Goal: Transaction & Acquisition: Purchase product/service

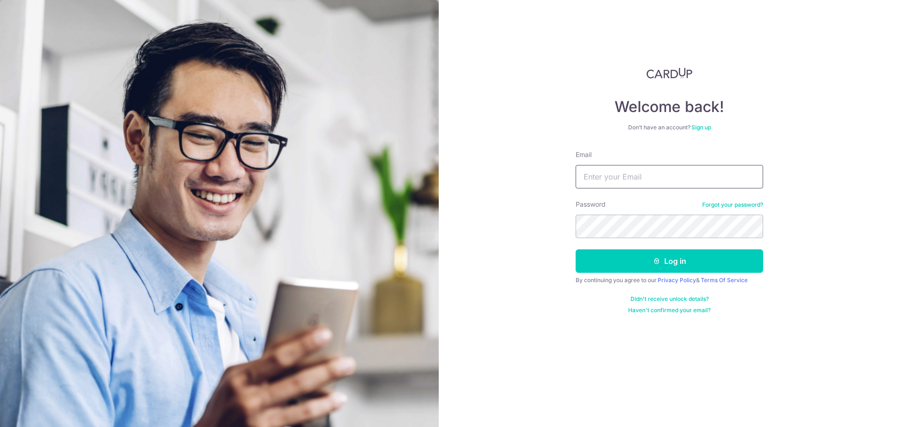
type input "cindy.wiryadi@gmail.com"
click at [576, 249] on button "Log in" at bounding box center [669, 260] width 187 height 23
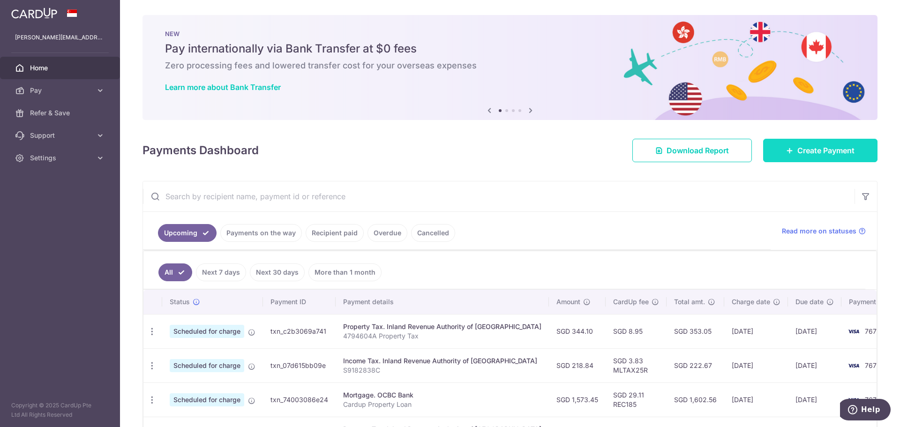
click at [811, 149] on span "Create Payment" at bounding box center [825, 150] width 57 height 11
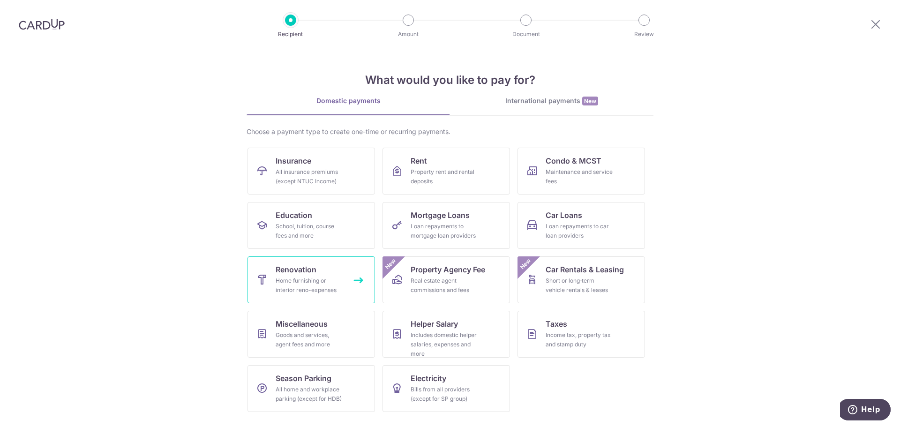
click at [306, 285] on div "Home furnishing or interior reno-expenses" at bounding box center [309, 285] width 67 height 19
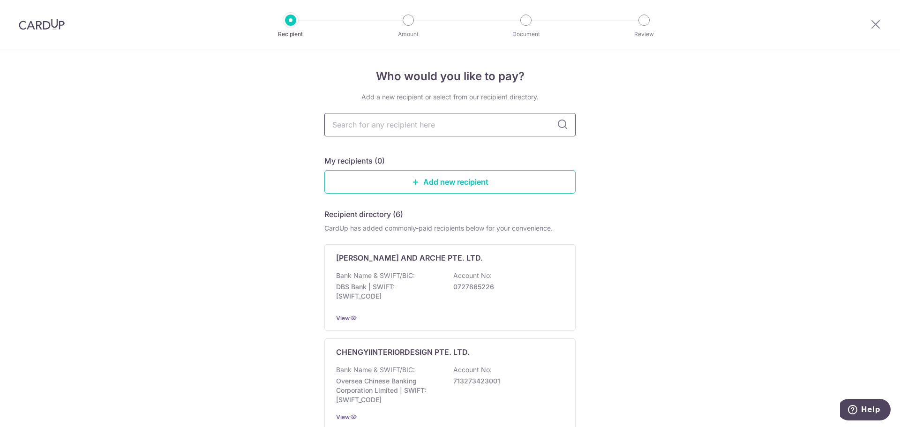
click at [375, 121] on input "text" at bounding box center [449, 124] width 251 height 23
type input "magnificent living"
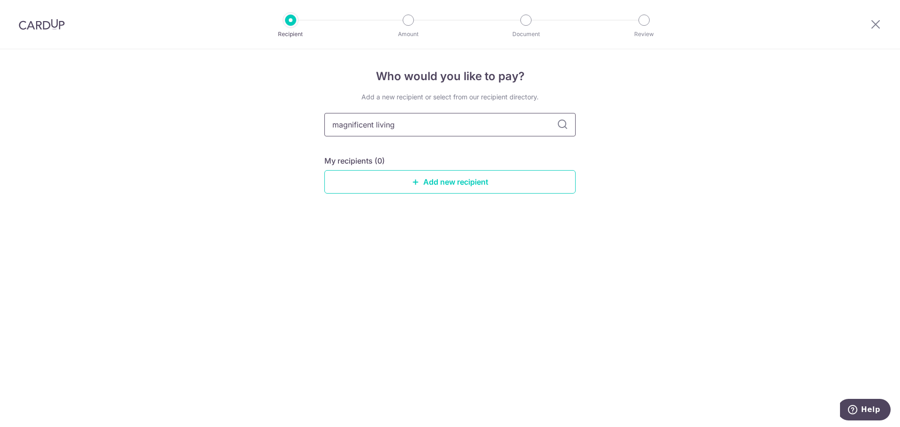
drag, startPoint x: 406, startPoint y: 125, endPoint x: 326, endPoint y: 130, distance: 80.4
click at [326, 130] on input "magnificent living" at bounding box center [449, 124] width 251 height 23
click at [367, 194] on div "Add a new recipient or select from our recipient directory. My recipients (0) A…" at bounding box center [449, 150] width 251 height 116
click at [375, 186] on link "Add new recipient" at bounding box center [449, 181] width 251 height 23
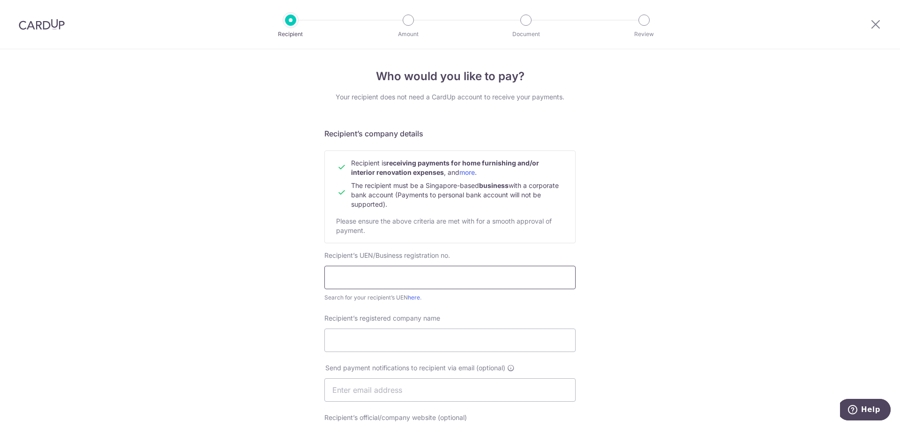
click at [377, 269] on input "text" at bounding box center [449, 277] width 251 height 23
type input "201508514C"
click at [389, 337] on input "Recipient’s registered company name" at bounding box center [449, 340] width 251 height 23
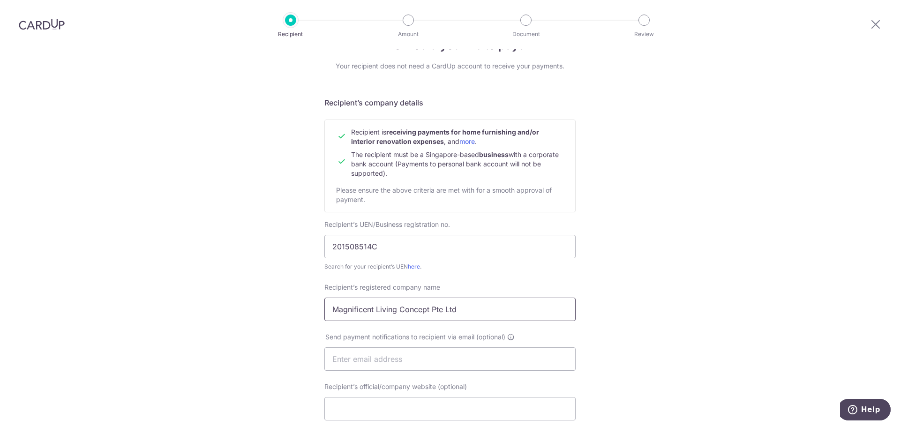
scroll to position [47, 0]
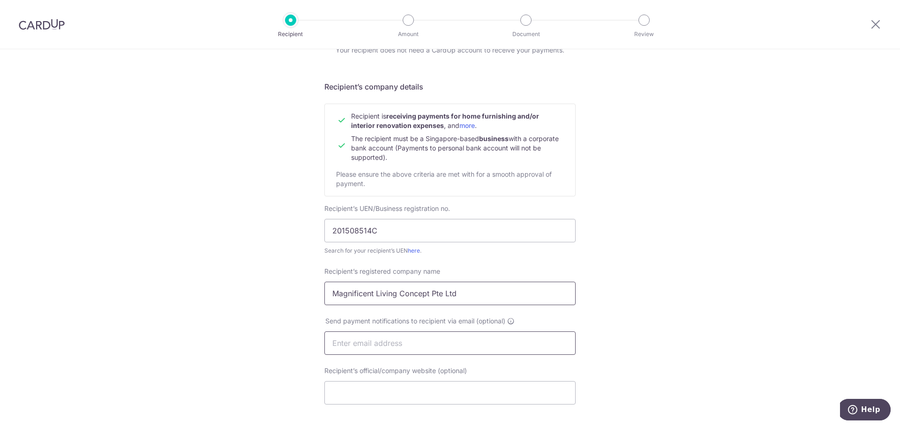
type input "Magnificent Living Concept Pte Ltd"
click at [378, 339] on input "text" at bounding box center [449, 342] width 251 height 23
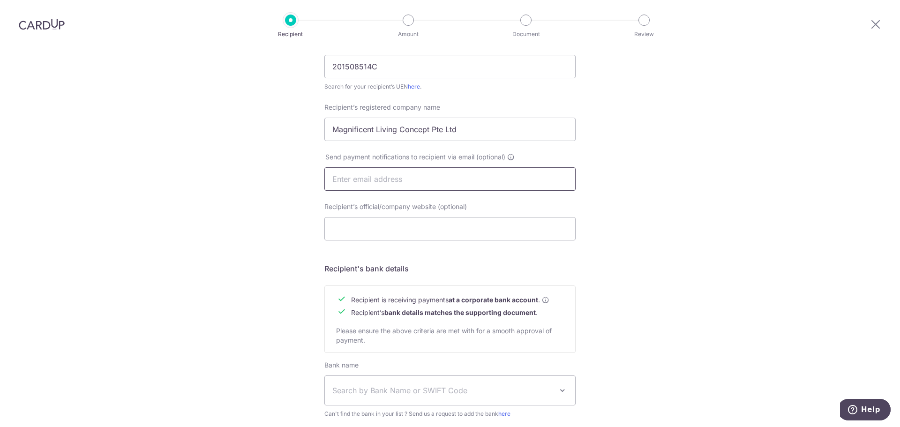
scroll to position [234, 0]
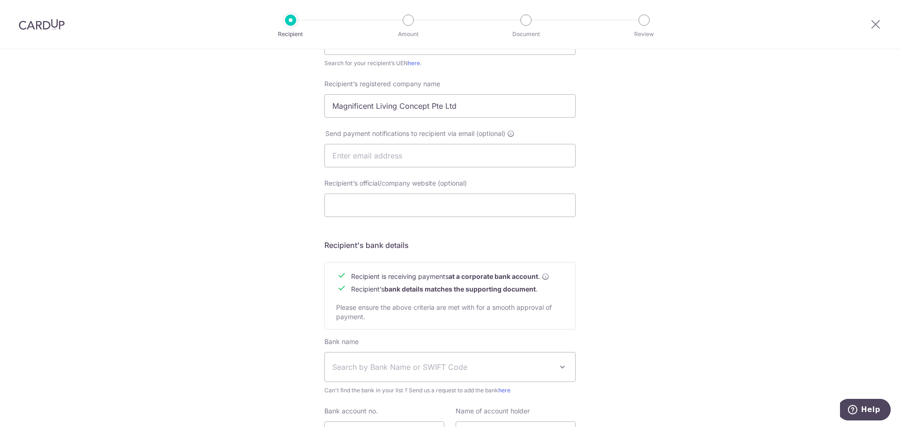
click at [380, 359] on span "Search by Bank Name or SWIFT Code" at bounding box center [450, 366] width 250 height 29
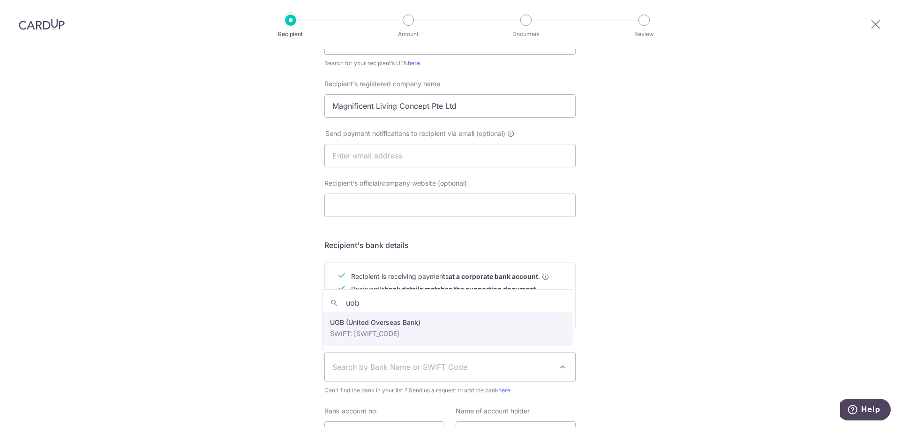
type input "uob"
select select "18"
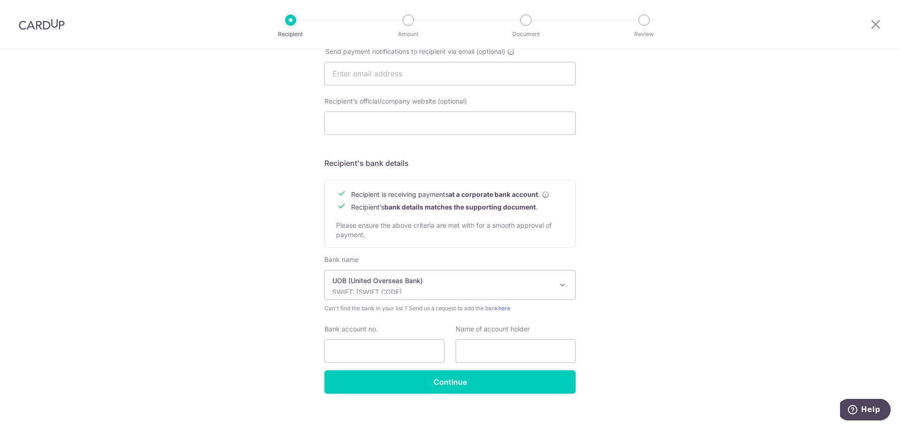
scroll to position [327, 0]
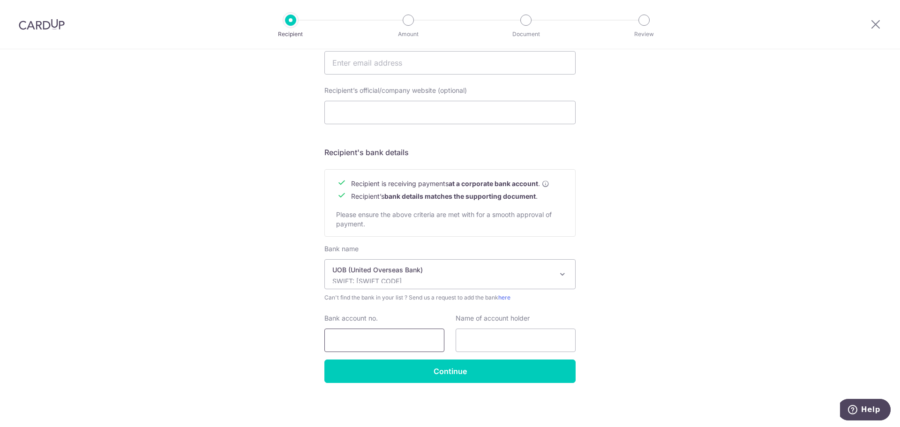
click at [343, 333] on input "Bank account no." at bounding box center [384, 340] width 120 height 23
click at [365, 341] on input "374-307-4554" at bounding box center [384, 340] width 120 height 23
click at [348, 341] on input "374-3074554" at bounding box center [384, 340] width 120 height 23
click at [399, 337] on input "3743074554" at bounding box center [384, 340] width 120 height 23
type input "3743074554"
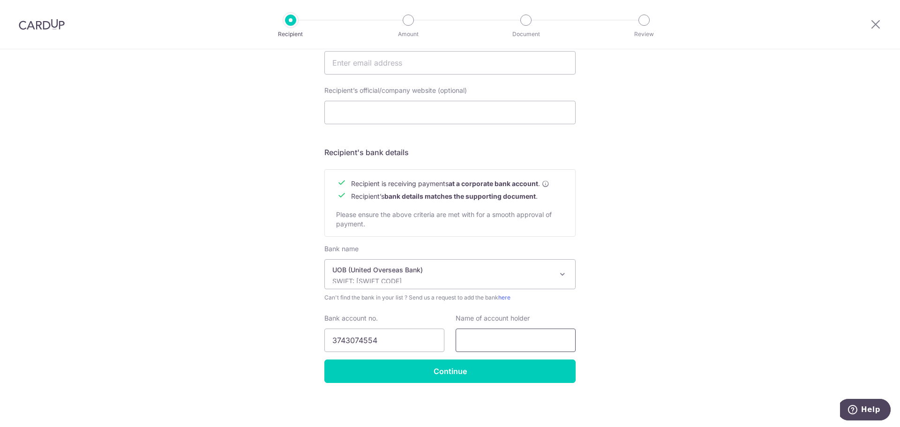
click at [517, 345] on input "text" at bounding box center [516, 340] width 120 height 23
click at [632, 315] on div "Who would you like to pay? Your recipient does not need a CardUp account to rec…" at bounding box center [450, 74] width 900 height 705
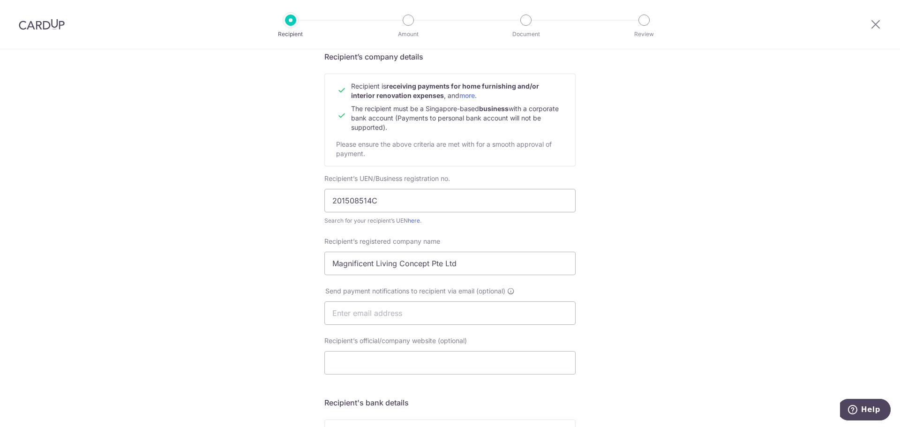
scroll to position [141, 0]
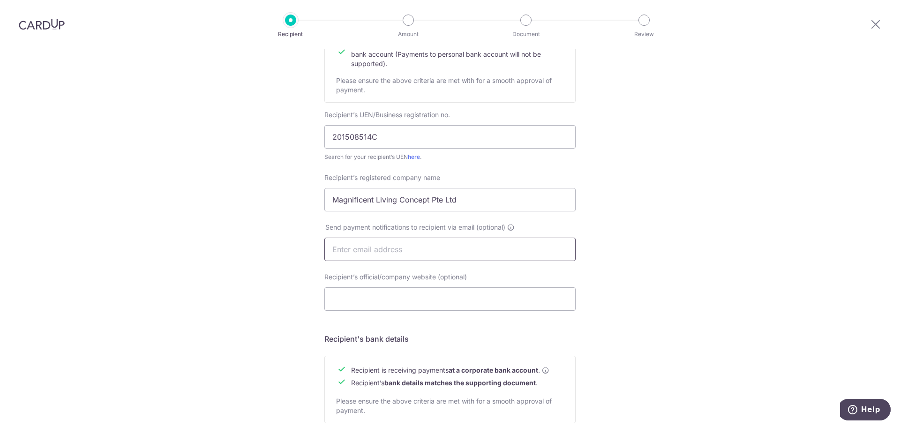
click at [366, 247] on input "text" at bounding box center [449, 249] width 251 height 23
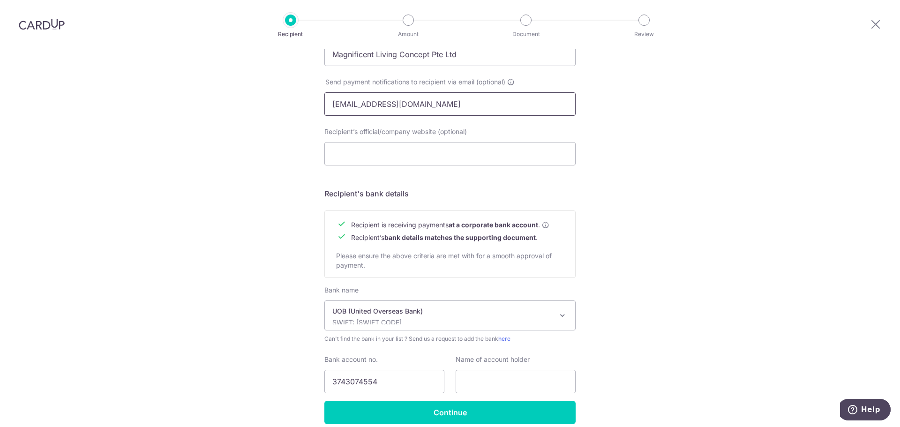
scroll to position [327, 0]
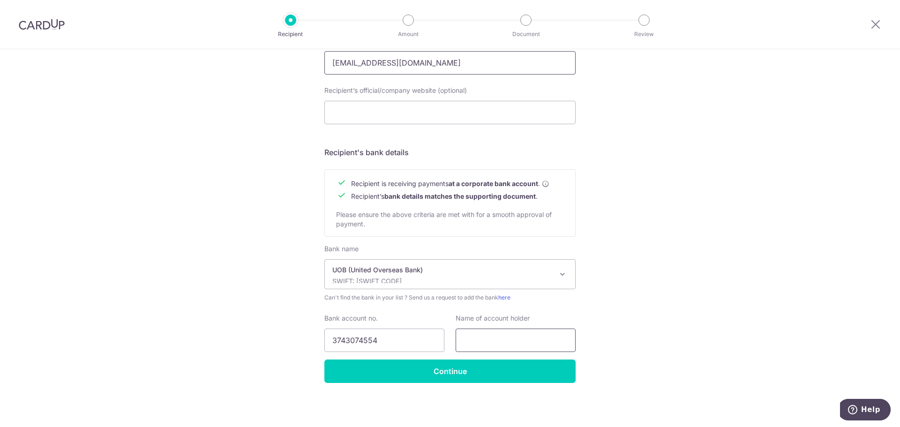
type input "info@maglivingconcept.com"
click at [516, 344] on input "text" at bounding box center [516, 340] width 120 height 23
click at [550, 337] on input "Magnificent Living Concept PTE Ltd" at bounding box center [516, 340] width 120 height 23
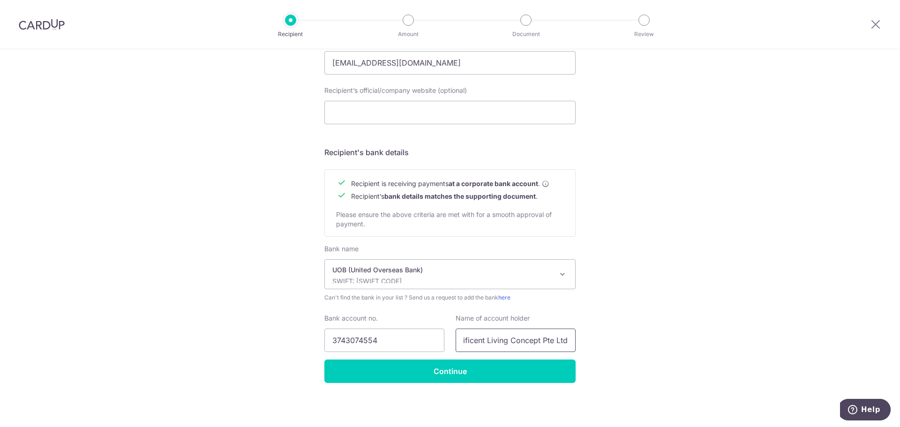
type input "Magnificent Living Concept Pte Ltd"
click at [640, 321] on div "Who would you like to pay? Your recipient does not need a CardUp account to rec…" at bounding box center [450, 74] width 900 height 705
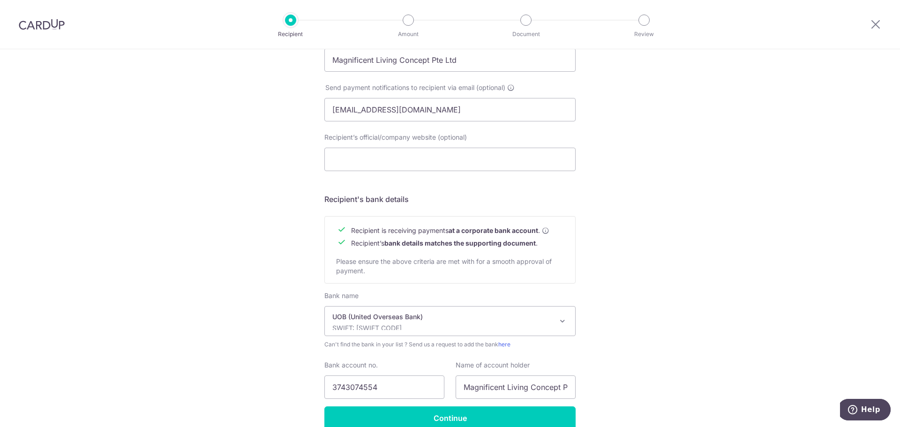
scroll to position [327, 0]
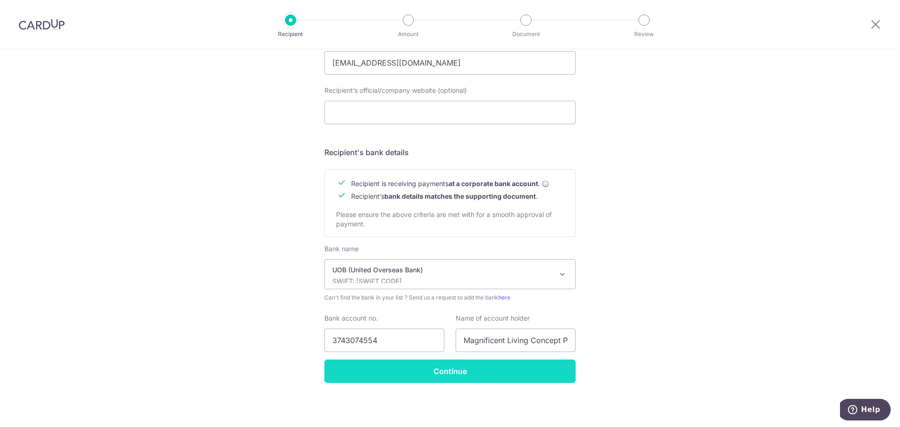
click at [495, 364] on input "Continue" at bounding box center [449, 371] width 251 height 23
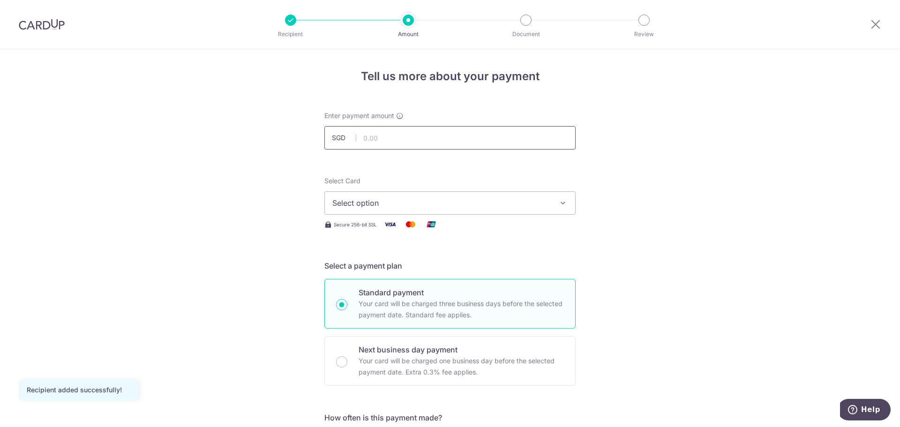
click at [392, 143] on input "text" at bounding box center [449, 137] width 251 height 23
type input "1,084.00"
click at [404, 210] on button "Select option" at bounding box center [449, 202] width 251 height 23
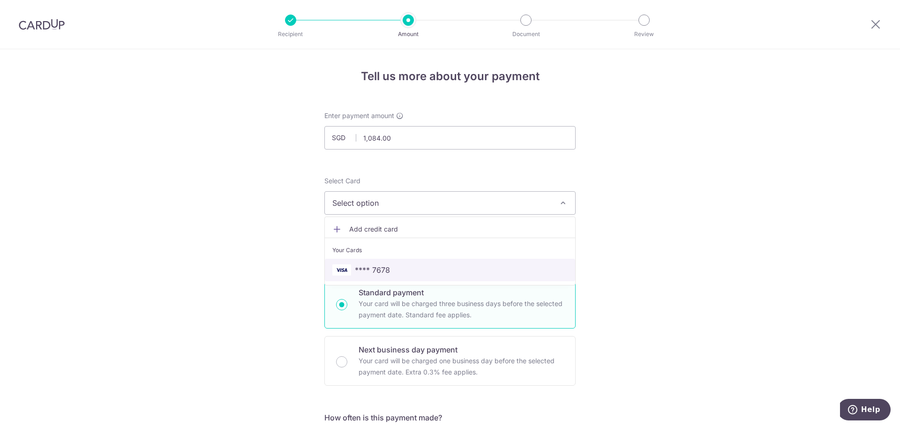
click at [389, 267] on span "**** 7678" at bounding box center [449, 269] width 235 height 11
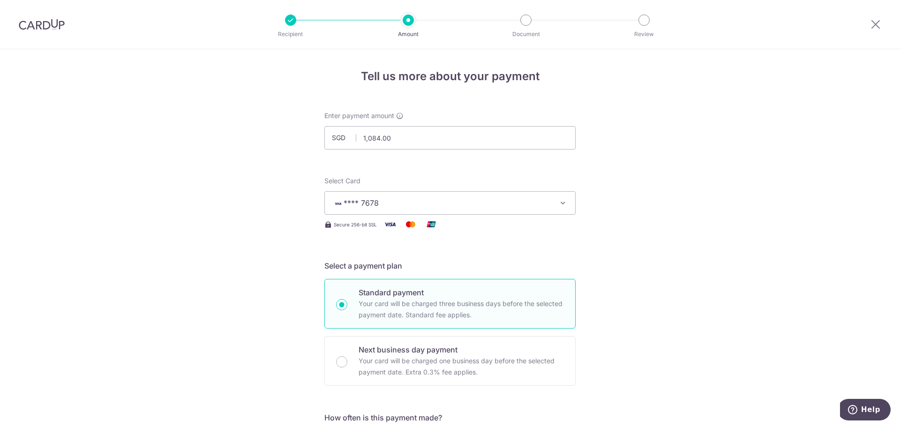
click at [343, 297] on div "Standard payment Your card will be charged three business days before the selec…" at bounding box center [449, 304] width 251 height 50
radio input "true"
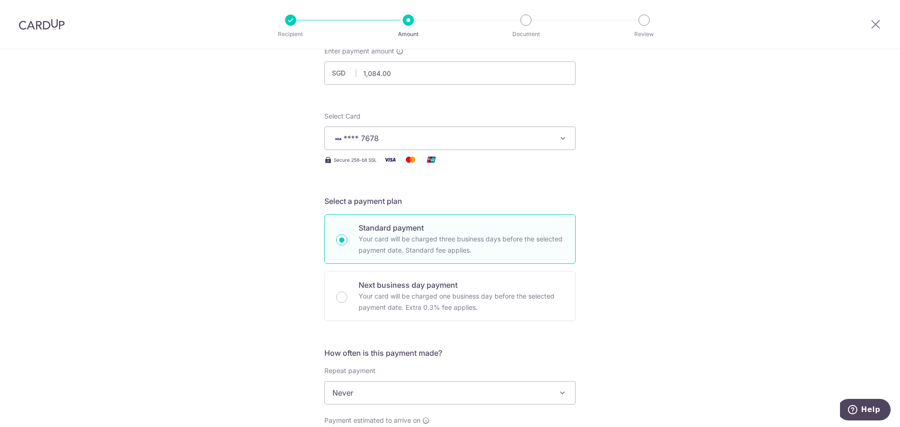
scroll to position [141, 0]
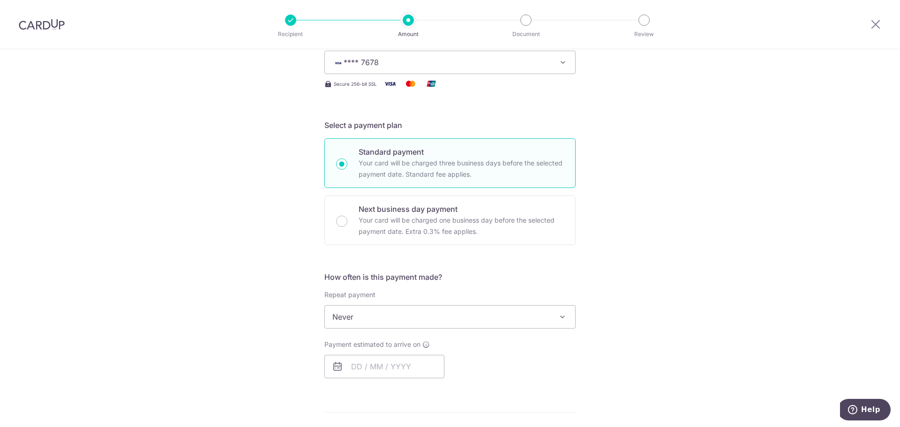
click at [374, 310] on span "Never" at bounding box center [450, 317] width 250 height 22
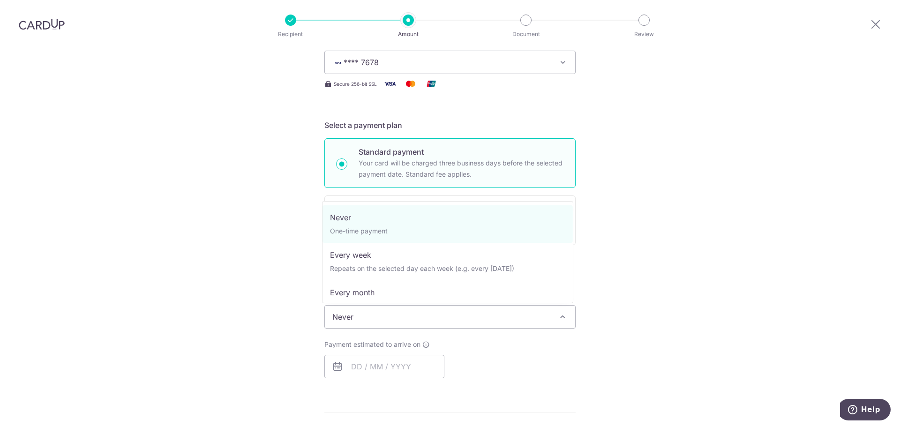
click at [371, 311] on span "Never" at bounding box center [450, 317] width 250 height 22
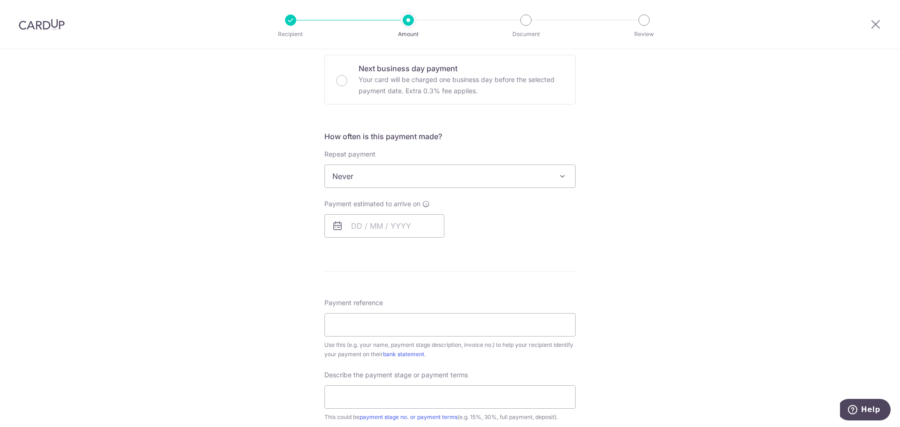
scroll to position [234, 0]
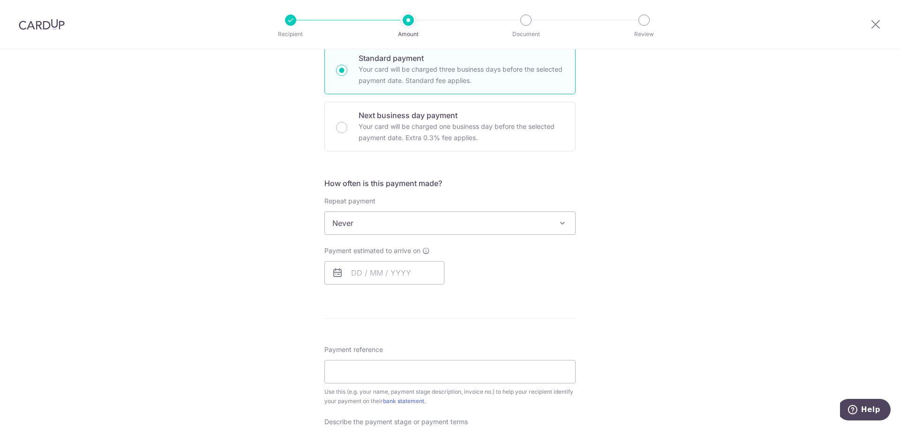
click at [334, 277] on icon at bounding box center [337, 272] width 11 height 11
click at [338, 276] on icon at bounding box center [337, 272] width 11 height 11
click at [345, 273] on input "text" at bounding box center [384, 272] width 120 height 23
click at [436, 356] on link "12" at bounding box center [437, 358] width 15 height 15
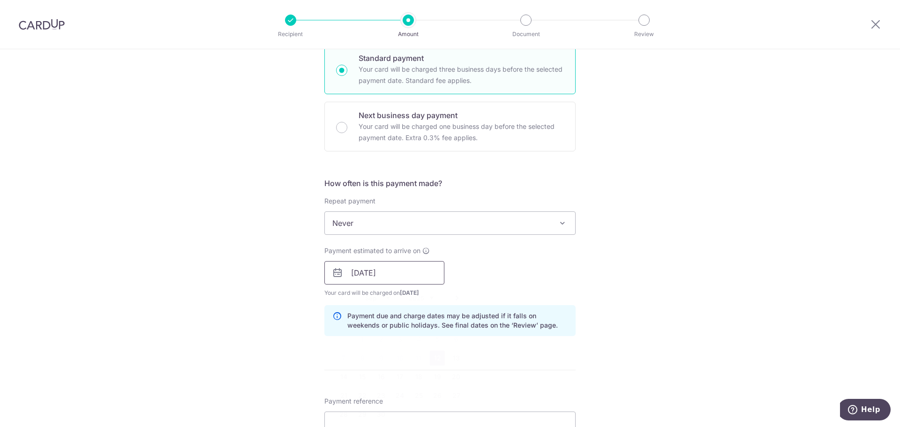
click at [400, 268] on input "12/09/2025" at bounding box center [384, 272] width 120 height 23
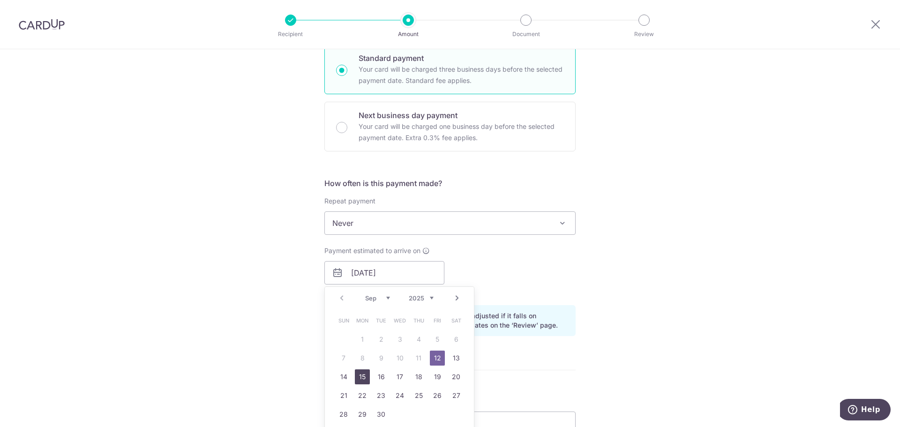
click at [358, 371] on link "15" at bounding box center [362, 376] width 15 height 15
type input "15/09/2025"
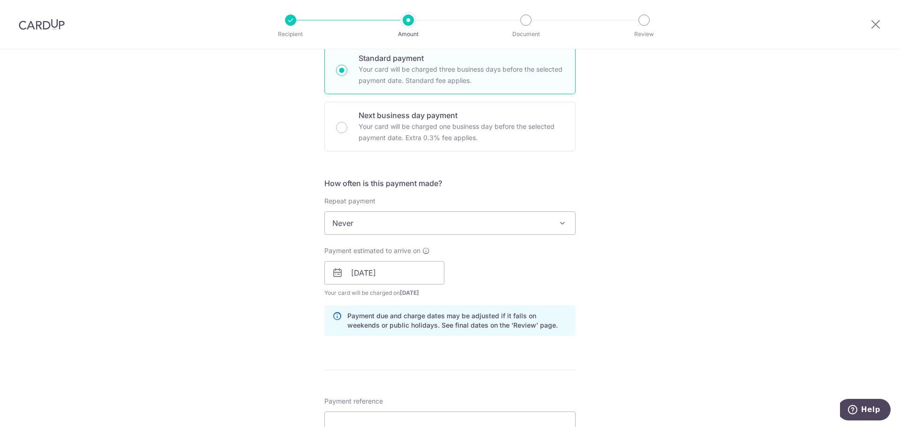
click at [271, 344] on div "Tell us more about your payment Enter payment amount SGD 1,084.00 1084.00 Recip…" at bounding box center [450, 289] width 900 height 949
click at [394, 278] on input "15/09/2025" at bounding box center [384, 272] width 120 height 23
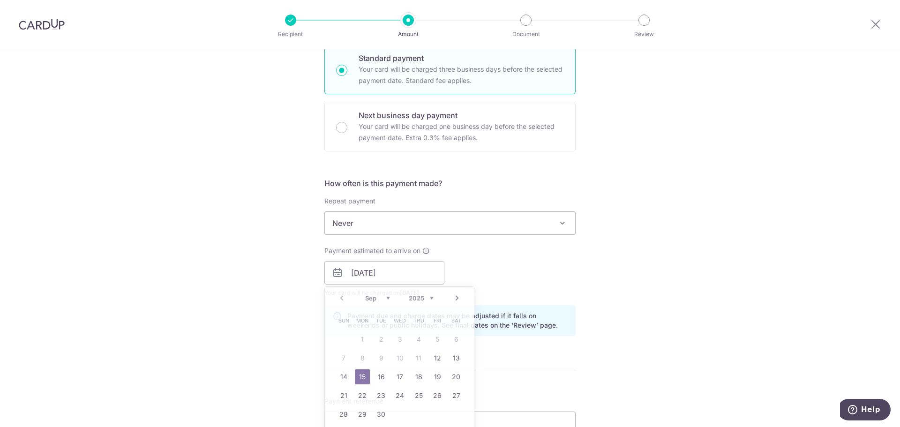
click at [614, 281] on div "Tell us more about your payment Enter payment amount SGD 1,084.00 1084.00 Recip…" at bounding box center [450, 289] width 900 height 949
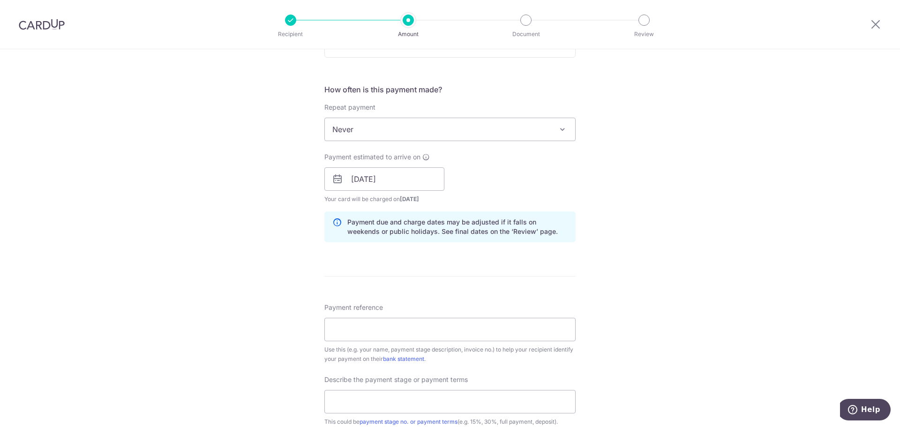
scroll to position [422, 0]
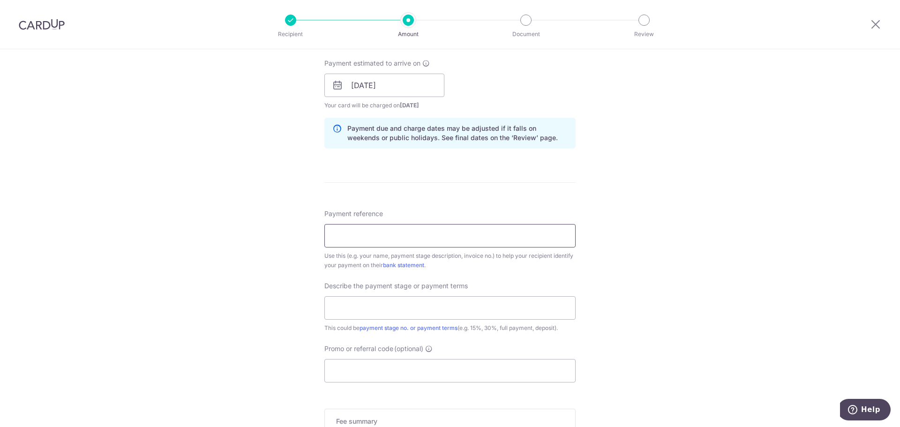
click at [369, 239] on input "Payment reference" at bounding box center [449, 235] width 251 height 23
click at [272, 257] on div "Tell us more about your payment Enter payment amount SGD 1,084.00 1084.00 Recip…" at bounding box center [450, 101] width 900 height 949
click at [367, 243] on input "Payment reference" at bounding box center [449, 235] width 251 height 23
type input "Randy & Cindy"
click at [638, 294] on div "Tell us more about your payment Enter payment amount SGD 1,084.00 1084.00 Recip…" at bounding box center [450, 101] width 900 height 949
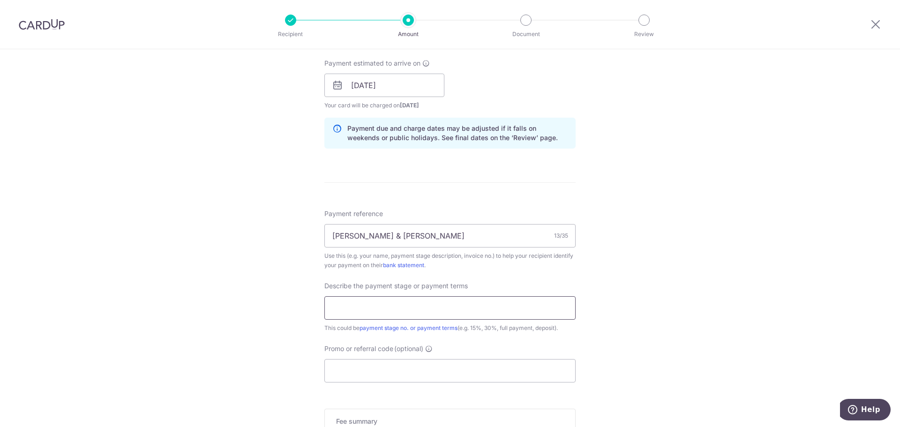
click at [534, 310] on input "text" at bounding box center [449, 307] width 251 height 23
type input "15%"
click at [645, 278] on div "Tell us more about your payment Enter payment amount SGD 1,084.00 1084.00 Recip…" at bounding box center [450, 101] width 900 height 949
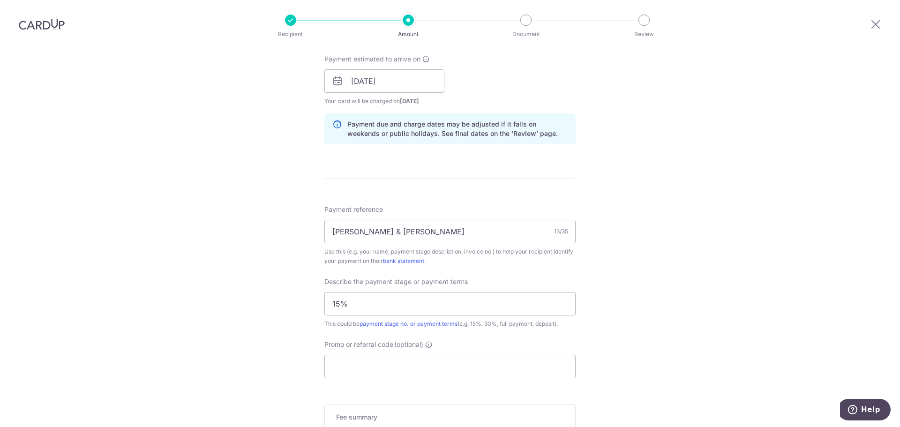
scroll to position [516, 0]
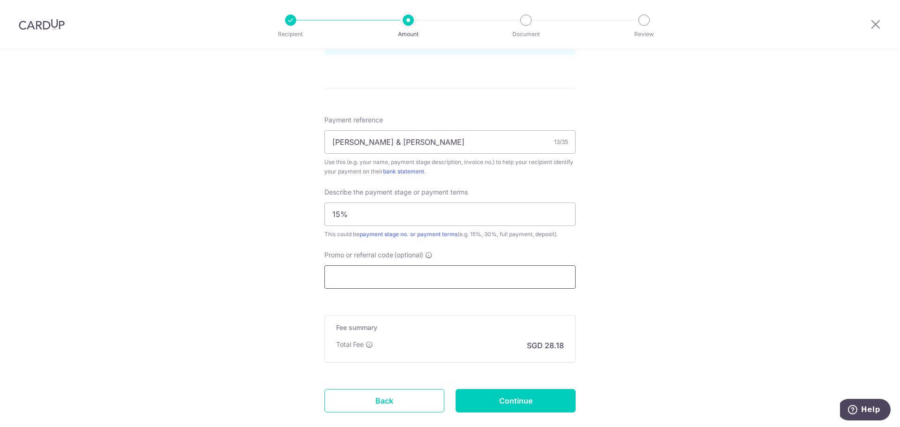
click at [363, 274] on input "Promo or referral code (optional)" at bounding box center [449, 276] width 251 height 23
paste input "MILELION"
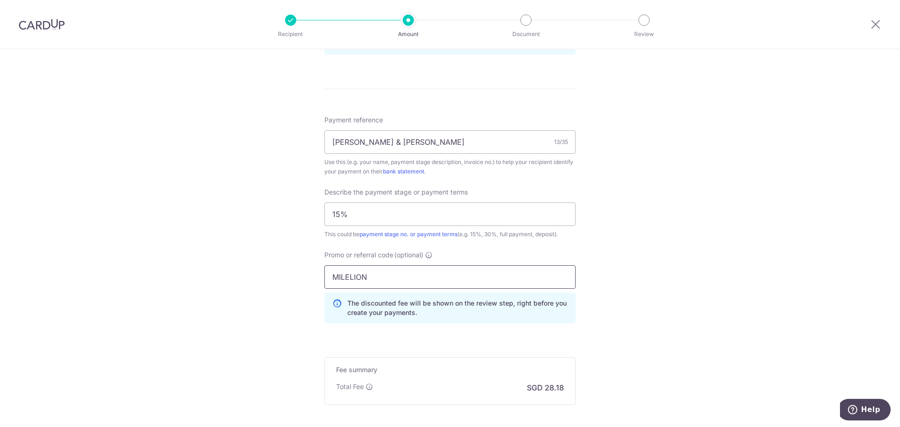
type input "MILELION"
click at [288, 290] on div "Tell us more about your payment Enter payment amount SGD 1,084.00 1084.00 Recip…" at bounding box center [450, 29] width 900 height 991
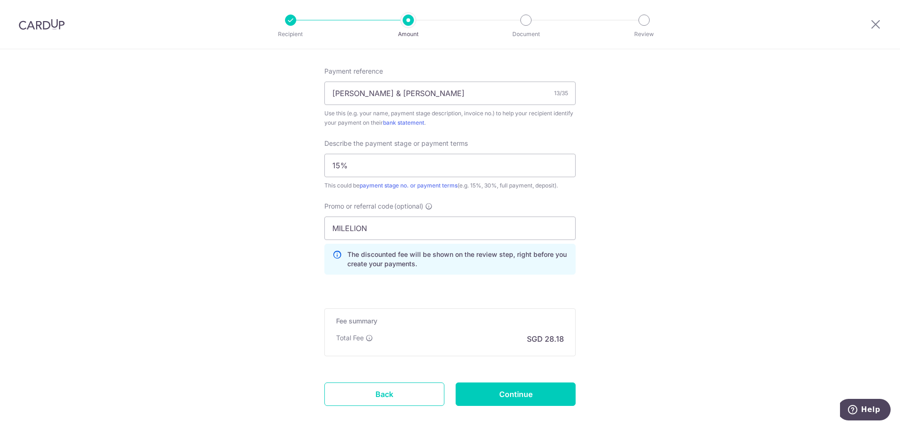
scroll to position [614, 0]
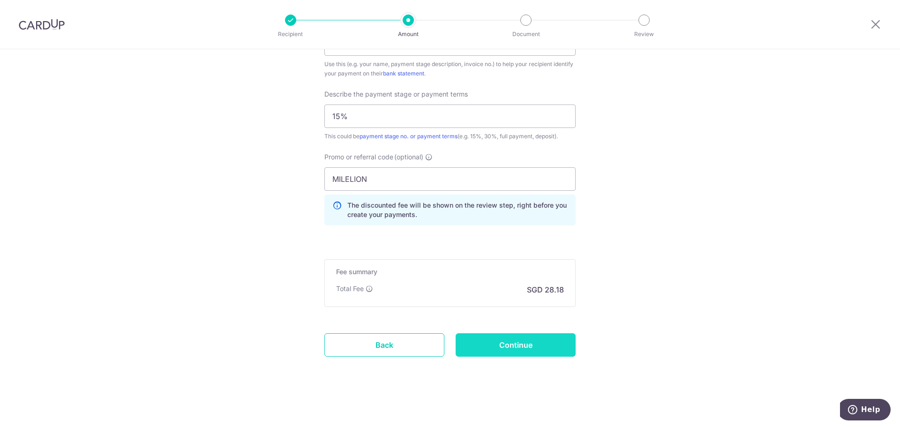
click at [548, 342] on input "Continue" at bounding box center [516, 344] width 120 height 23
type input "Create Schedule"
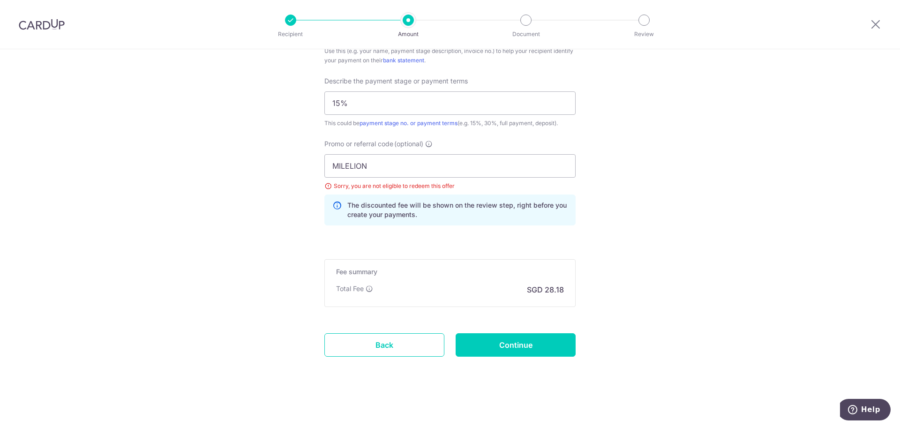
scroll to position [546, 0]
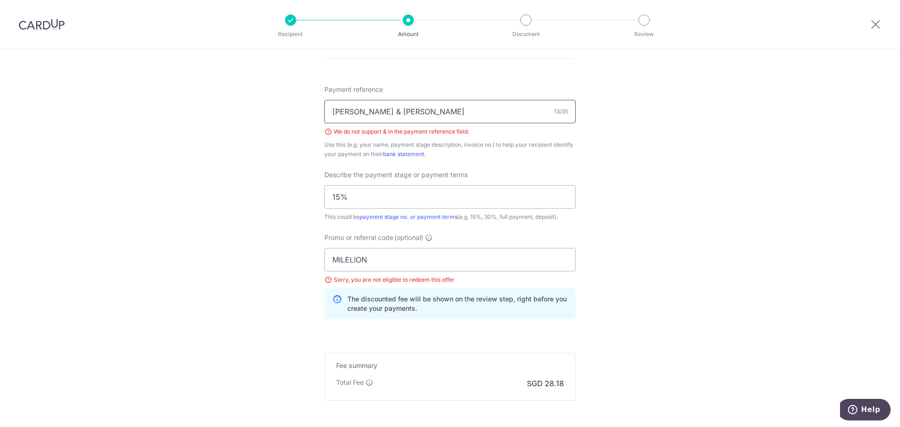
click at [360, 111] on input "Randy & Cindy" at bounding box center [449, 111] width 251 height 23
type input "Randy and Cindy"
click at [673, 187] on div "Tell us more about your payment Enter payment amount SGD 1,084.00 1084.00 Selec…" at bounding box center [450, 12] width 900 height 1018
drag, startPoint x: 373, startPoint y: 260, endPoint x: 277, endPoint y: 256, distance: 95.7
click at [277, 262] on div "Tell us more about your payment Enter payment amount SGD 1,084.00 1084.00 Selec…" at bounding box center [450, 12] width 900 height 1018
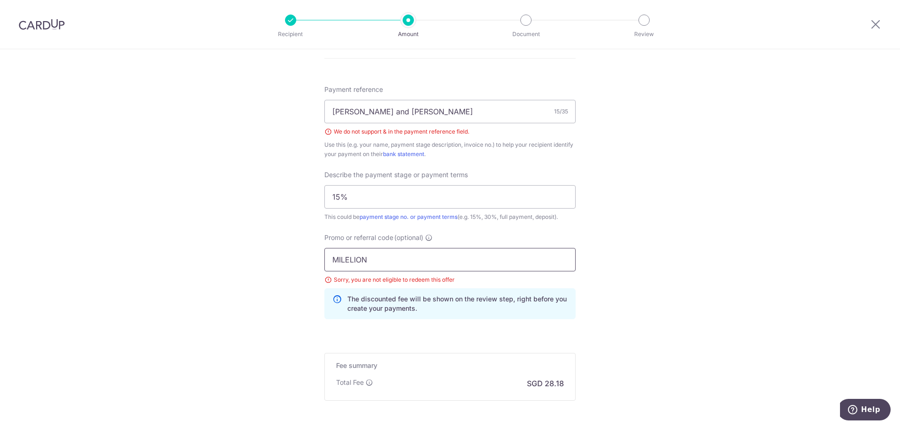
paste input "RENO25ONE"
type input "RENO25ONE"
click at [261, 277] on div "Tell us more about your payment Enter payment amount SGD 1,084.00 1084.00 Selec…" at bounding box center [450, 12] width 900 height 1018
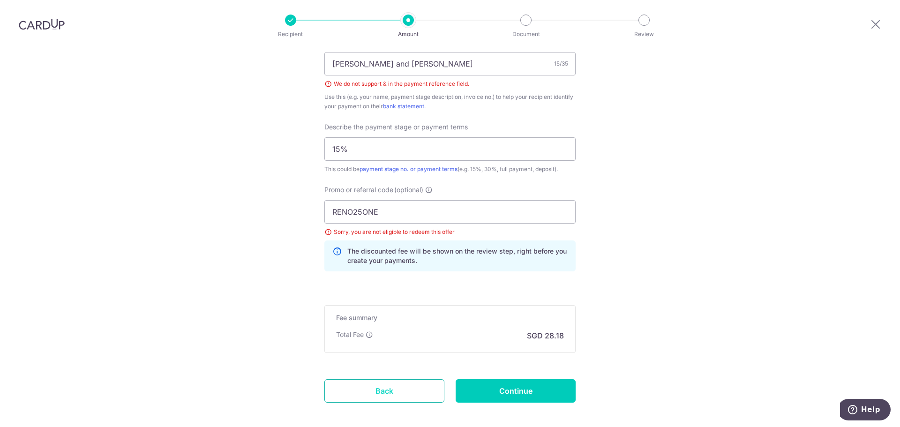
scroll to position [640, 0]
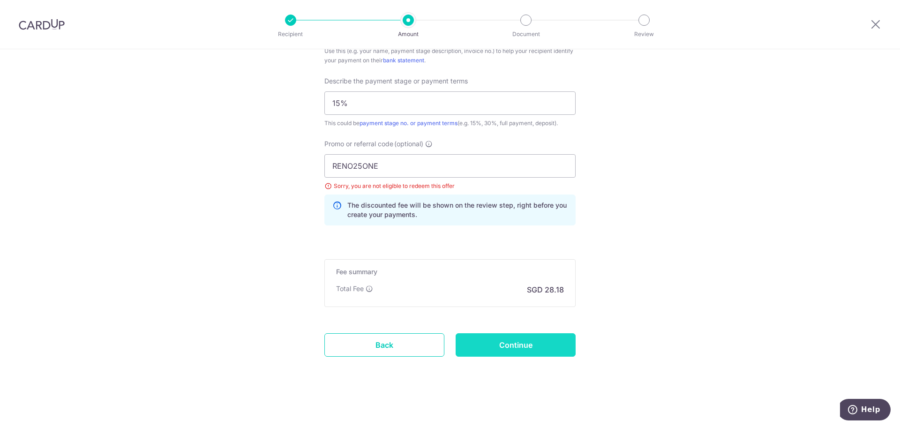
click at [492, 349] on input "Continue" at bounding box center [516, 344] width 120 height 23
type input "Create Schedule"
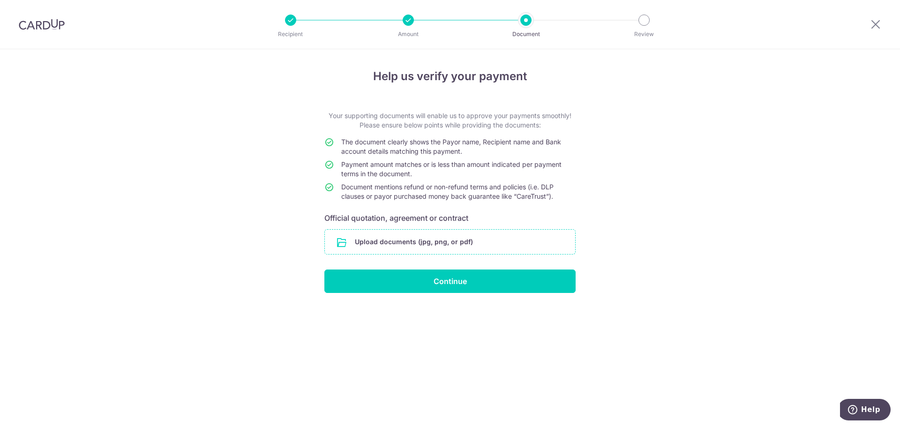
click at [380, 248] on input "file" at bounding box center [450, 242] width 250 height 24
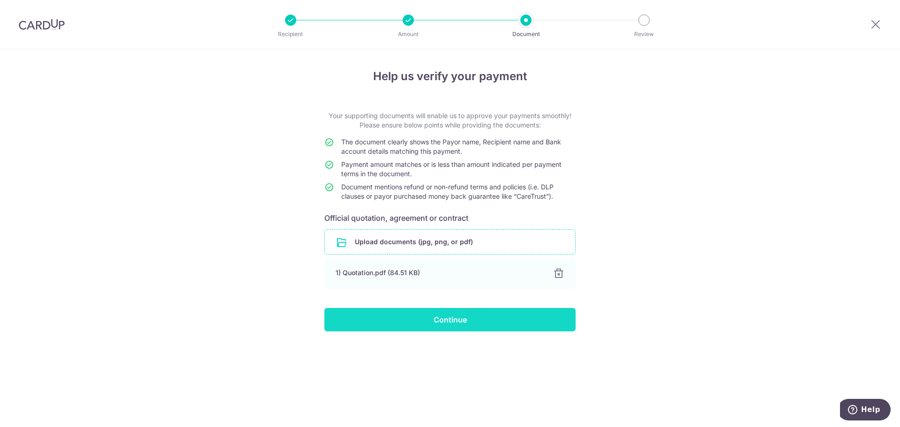
click at [436, 322] on input "Continue" at bounding box center [449, 319] width 251 height 23
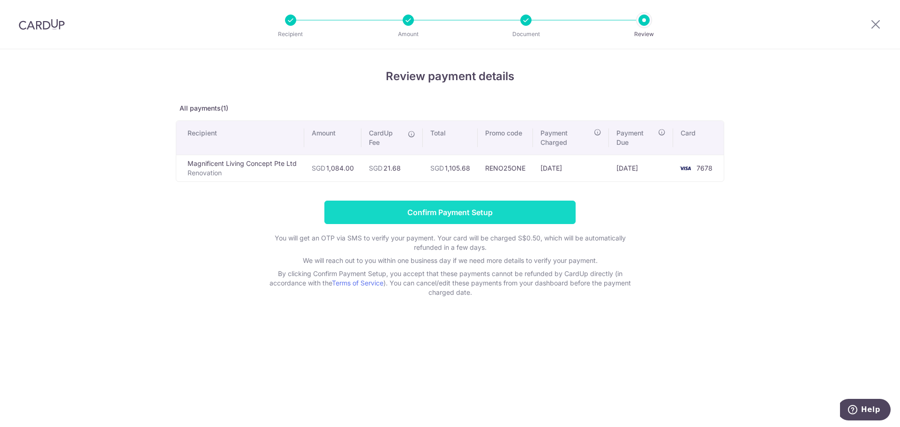
click at [380, 213] on input "Confirm Payment Setup" at bounding box center [449, 212] width 251 height 23
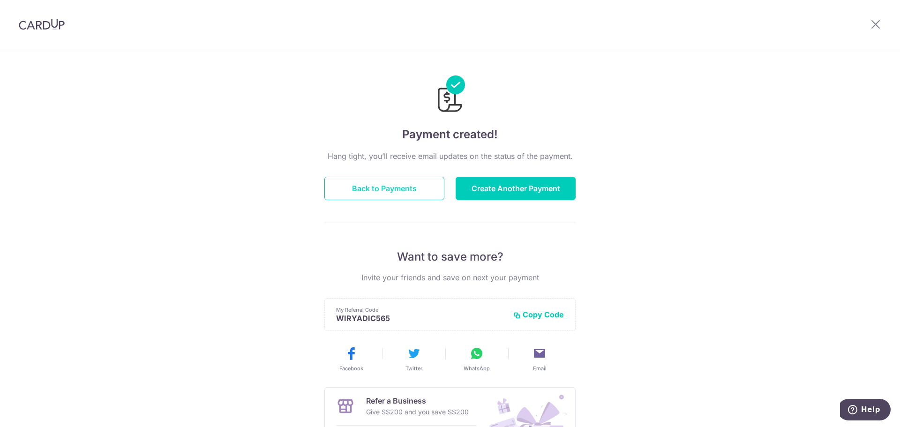
click at [408, 189] on button "Back to Payments" at bounding box center [384, 188] width 120 height 23
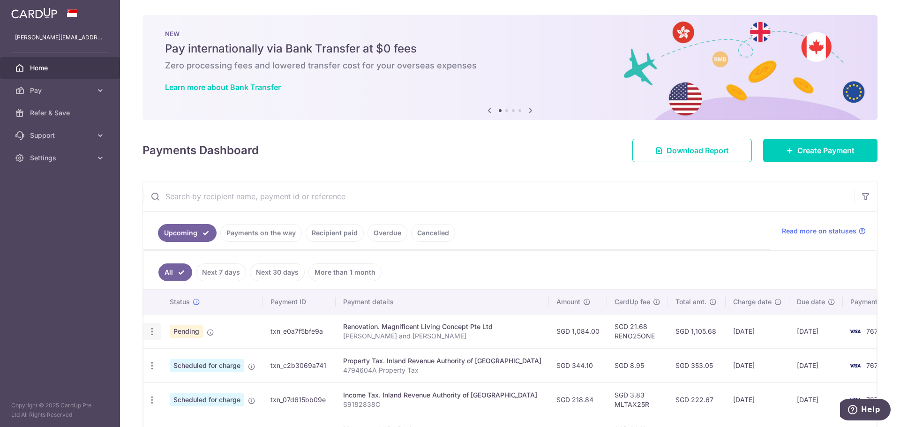
click at [151, 329] on icon "button" at bounding box center [152, 332] width 10 height 10
click at [186, 355] on span "Update payment" at bounding box center [202, 357] width 64 height 11
radio input "true"
type input "1,084.00"
type input "15/09/2025"
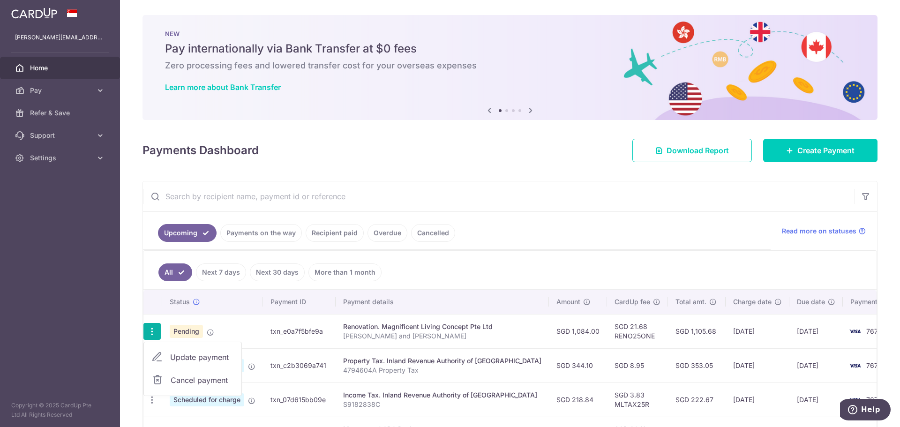
type input "Randy and Cindy"
type input "15%"
type input "RENO25ONE"
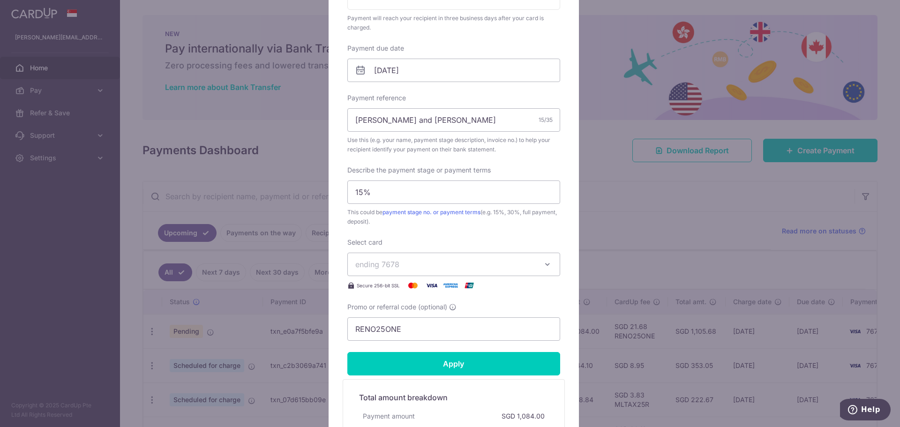
scroll to position [328, 0]
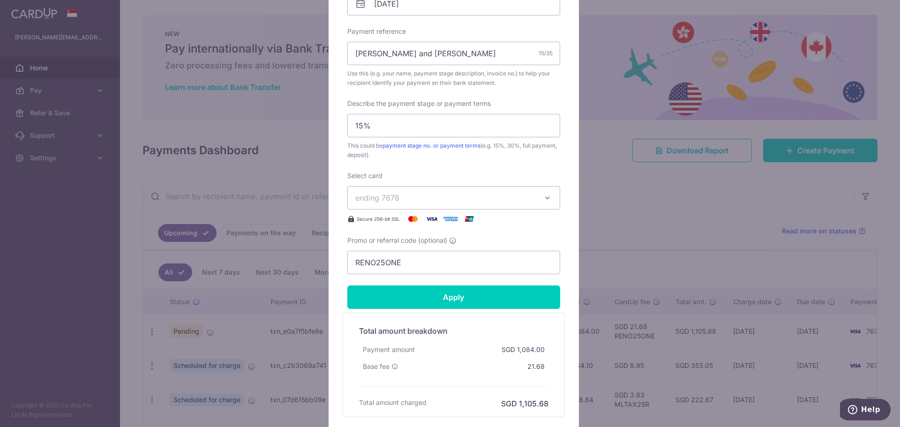
click at [396, 198] on span "ending 7678" at bounding box center [445, 197] width 180 height 11
click at [378, 239] on span "**** 7678" at bounding box center [395, 241] width 35 height 11
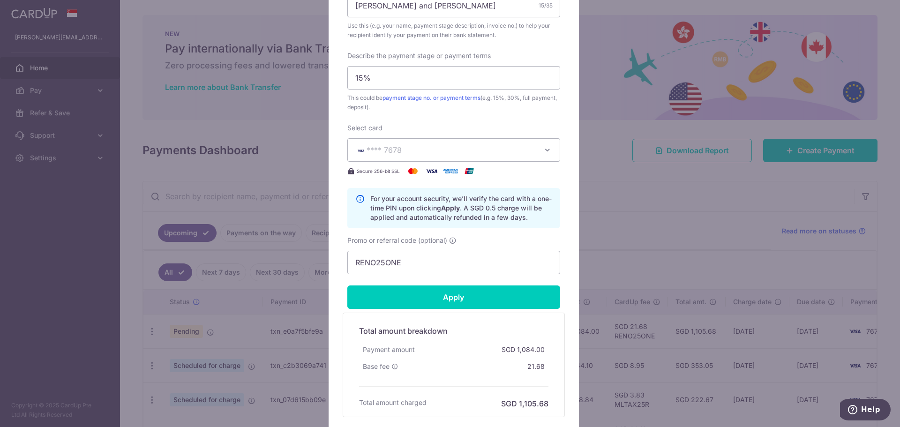
scroll to position [422, 0]
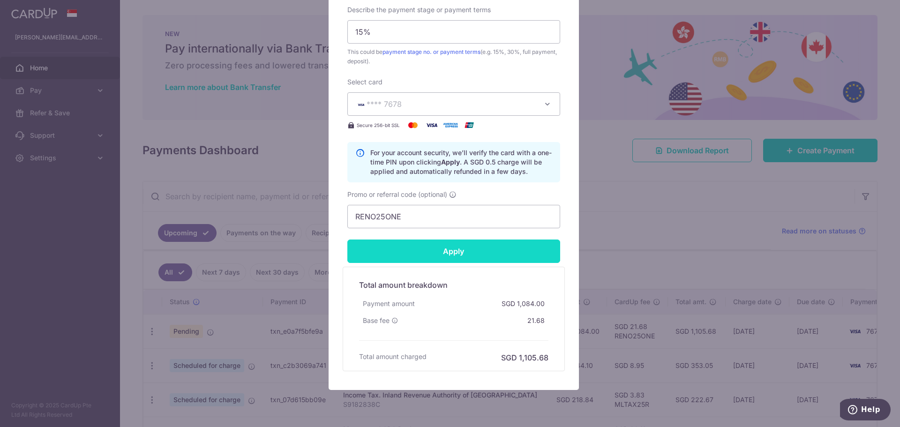
click at [462, 262] on input "Apply" at bounding box center [453, 251] width 213 height 23
type input "Successfully Applied"
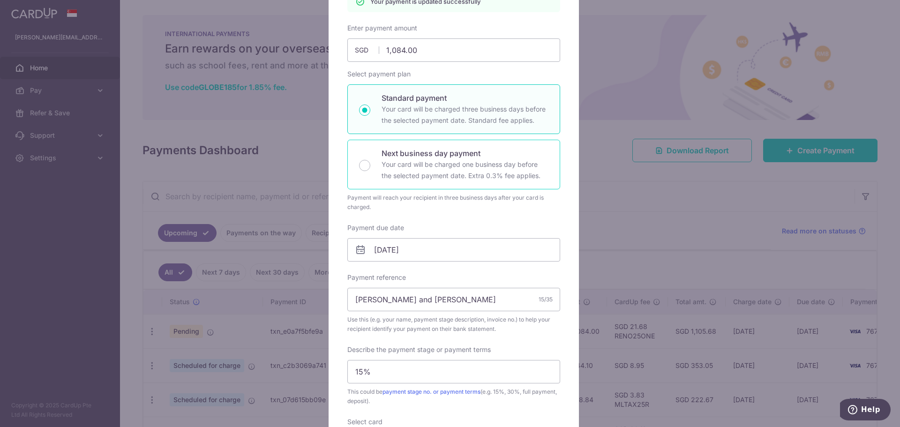
scroll to position [17, 0]
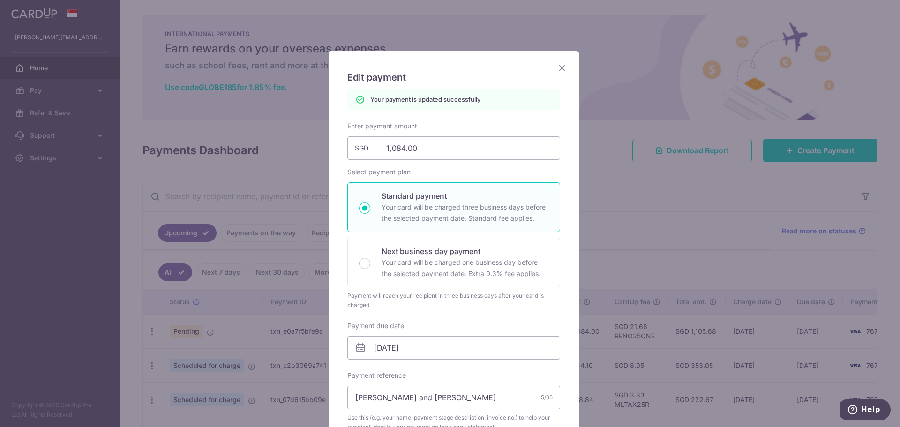
click at [560, 69] on icon "Close" at bounding box center [561, 68] width 11 height 12
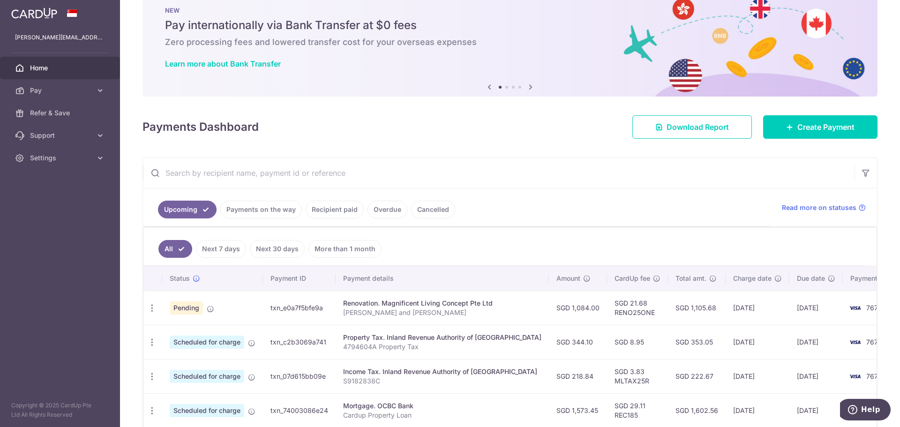
scroll to position [47, 0]
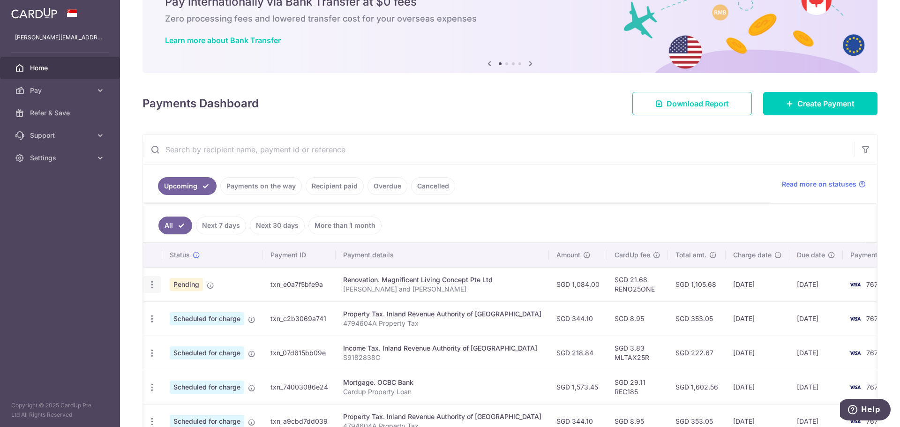
click at [156, 286] on icon "button" at bounding box center [152, 285] width 10 height 10
click at [299, 297] on td "txn_e0a7f5bfe9a" at bounding box center [299, 284] width 73 height 34
click at [155, 286] on icon "button" at bounding box center [152, 285] width 10 height 10
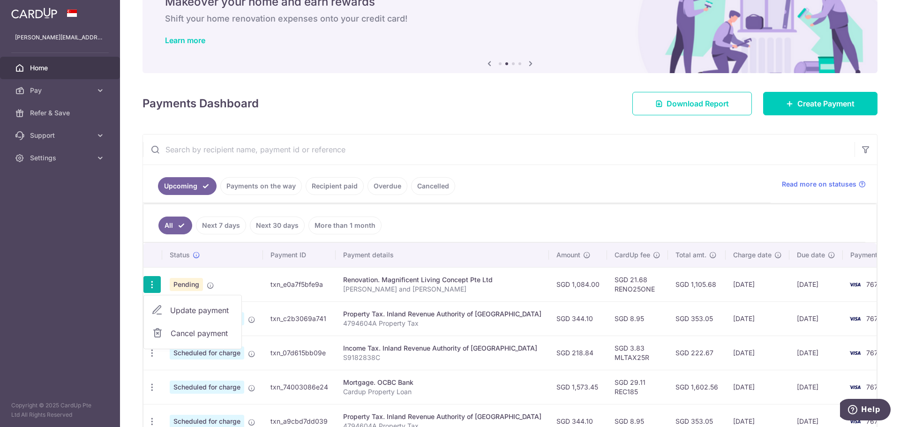
click at [173, 313] on span "Update payment" at bounding box center [202, 310] width 64 height 11
radio input "true"
type input "1,084.00"
type input "[DATE]"
type input "[PERSON_NAME] and [PERSON_NAME]"
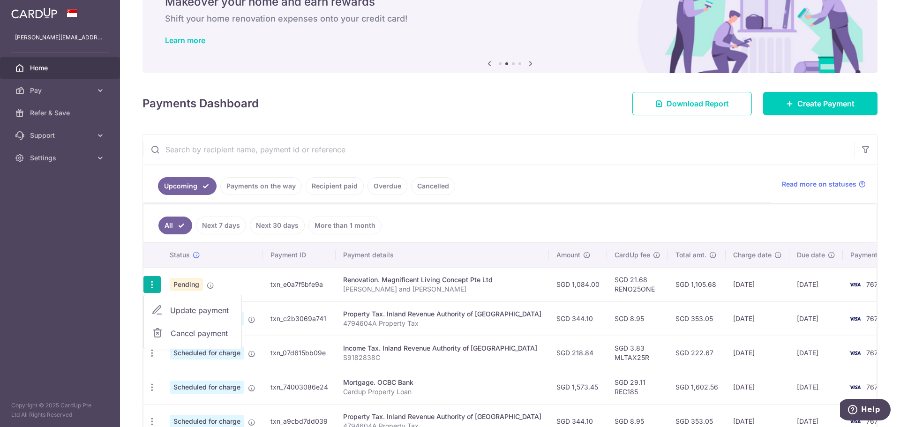
type input "15%"
type input "RENO25ONE"
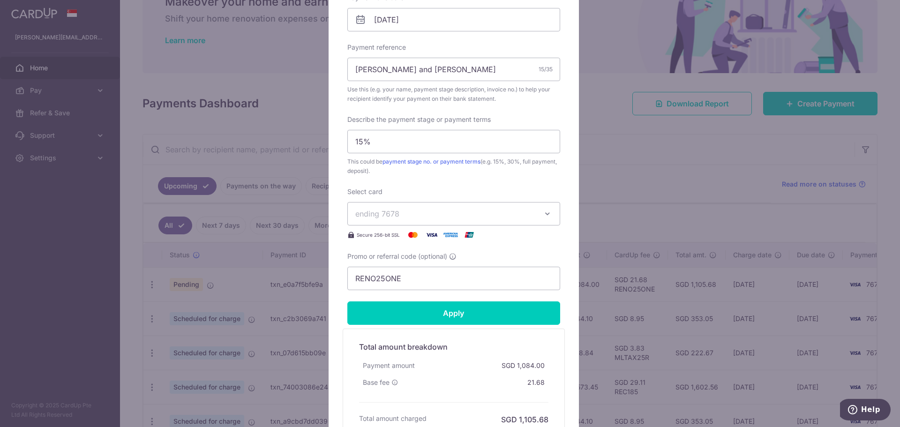
scroll to position [311, 0]
click at [511, 215] on span "ending 7678" at bounding box center [445, 214] width 180 height 11
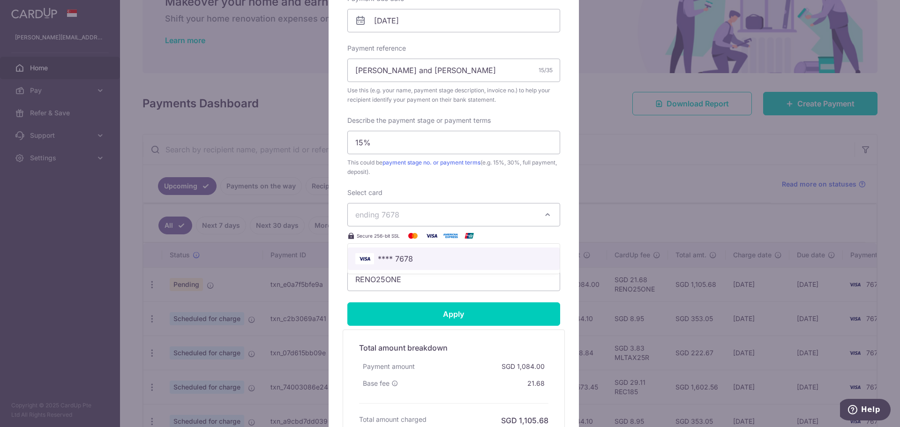
click at [414, 258] on span "**** 7678" at bounding box center [453, 258] width 197 height 11
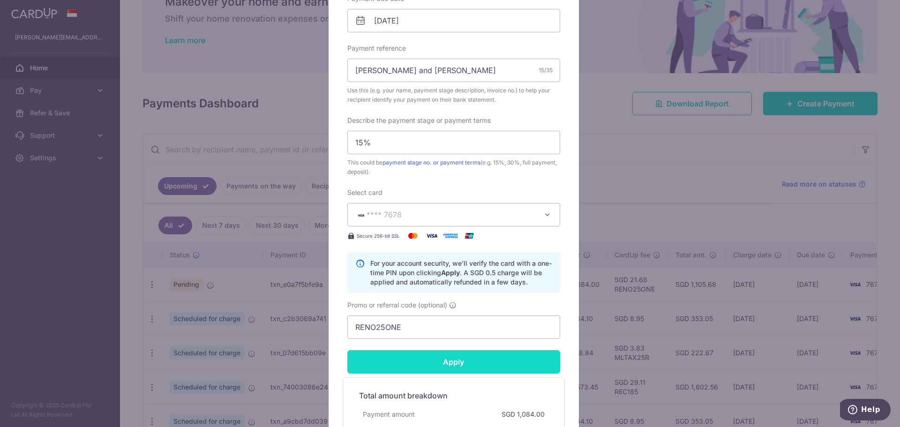
click at [444, 366] on input "Apply" at bounding box center [453, 361] width 213 height 23
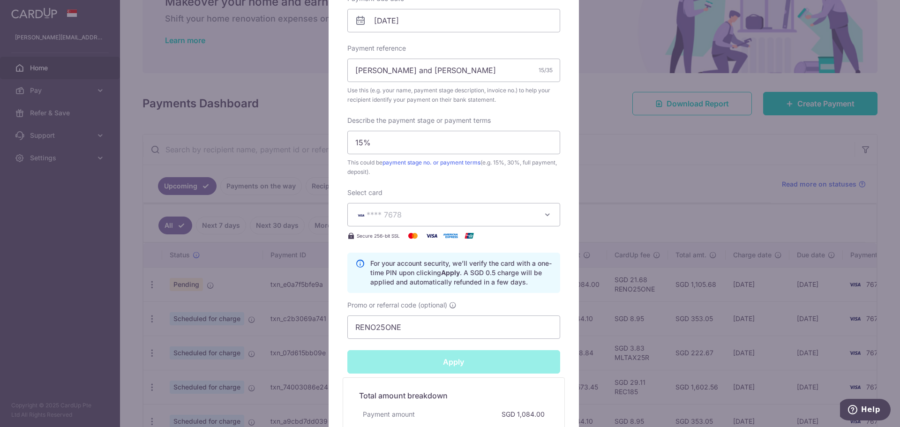
type input "Successfully Applied"
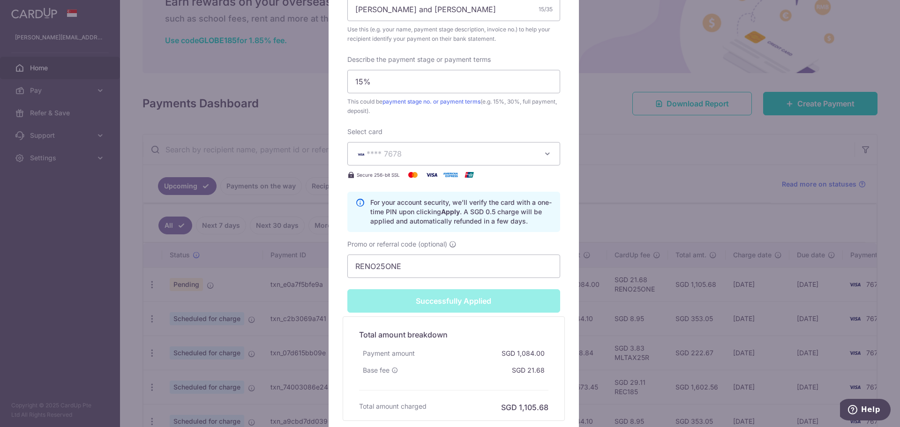
scroll to position [297, 0]
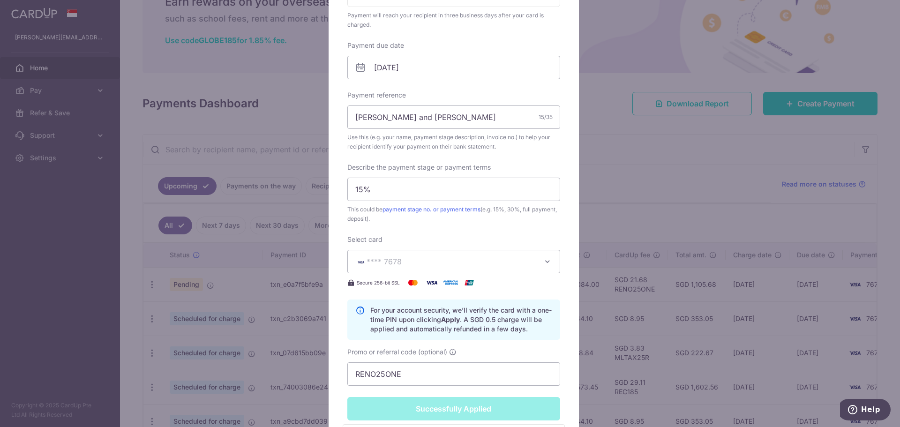
click at [642, 250] on div "Edit payment By clicking apply, you will make changes to all payments to Magnif…" at bounding box center [450, 213] width 900 height 427
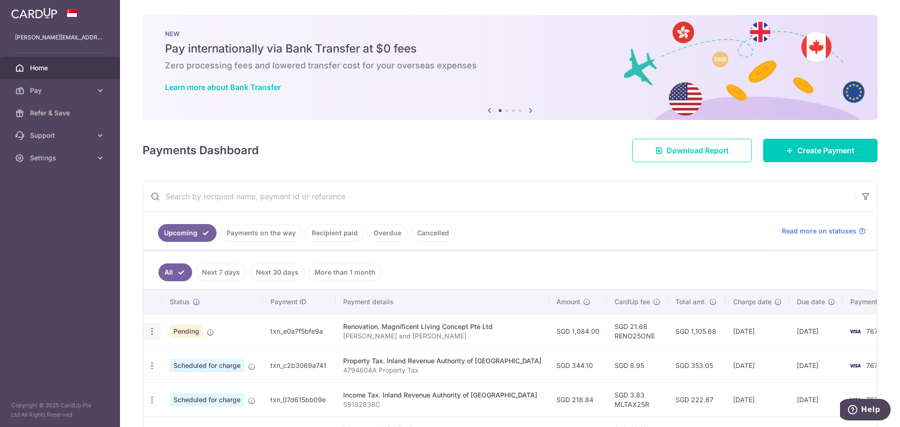
click at [152, 335] on icon "button" at bounding box center [152, 332] width 10 height 10
click at [180, 375] on span "Cancel payment" at bounding box center [202, 380] width 63 height 11
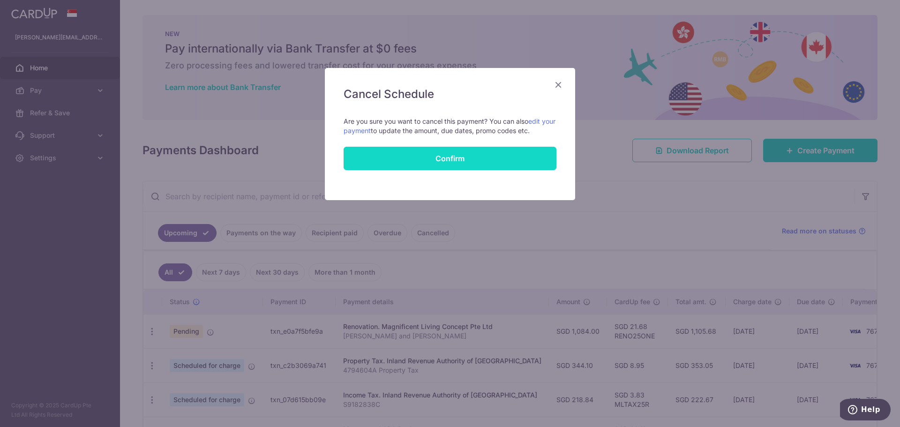
click at [470, 158] on button "Confirm" at bounding box center [450, 158] width 213 height 23
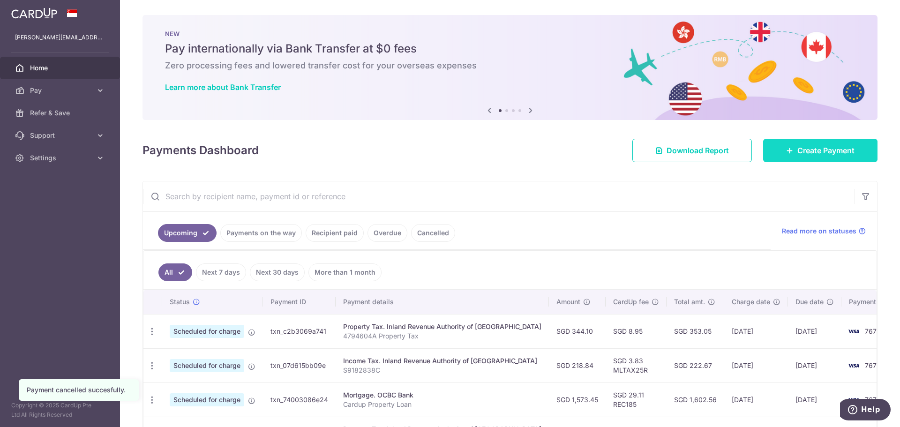
click at [791, 144] on link "Create Payment" at bounding box center [820, 150] width 114 height 23
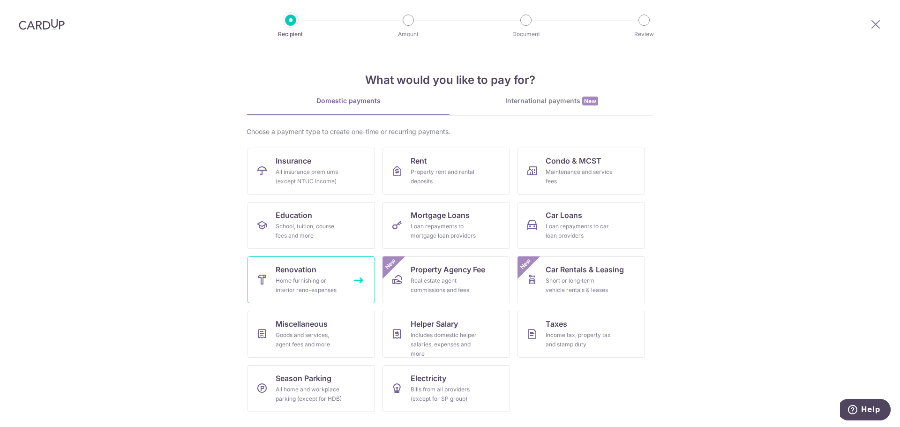
click at [304, 273] on span "Renovation" at bounding box center [296, 269] width 41 height 11
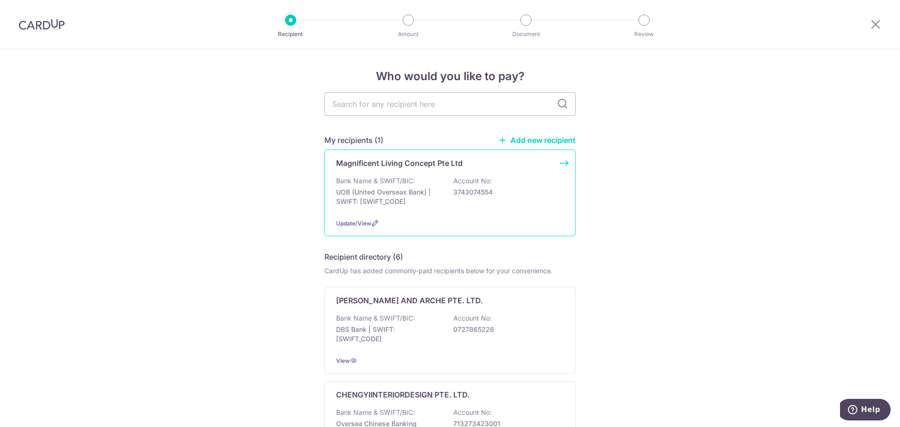
click at [402, 167] on p "Magnificent Living Concept Pte Ltd" at bounding box center [399, 162] width 127 height 11
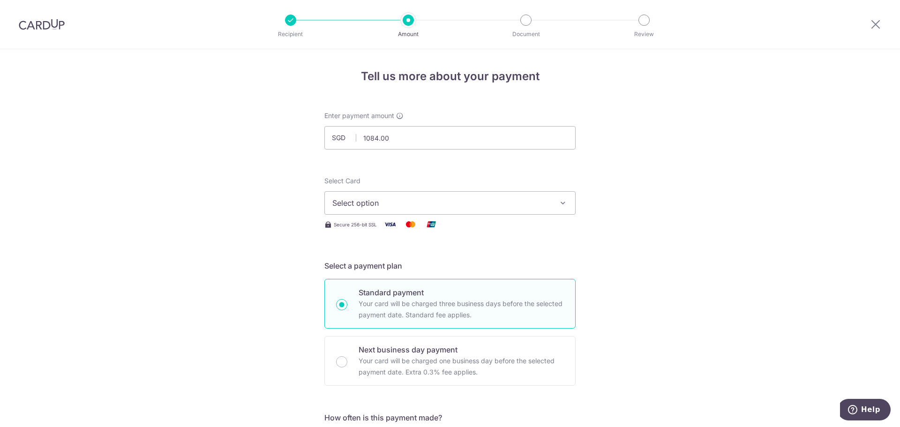
type input "1,084.00"
click at [360, 209] on button "Select option" at bounding box center [449, 202] width 251 height 23
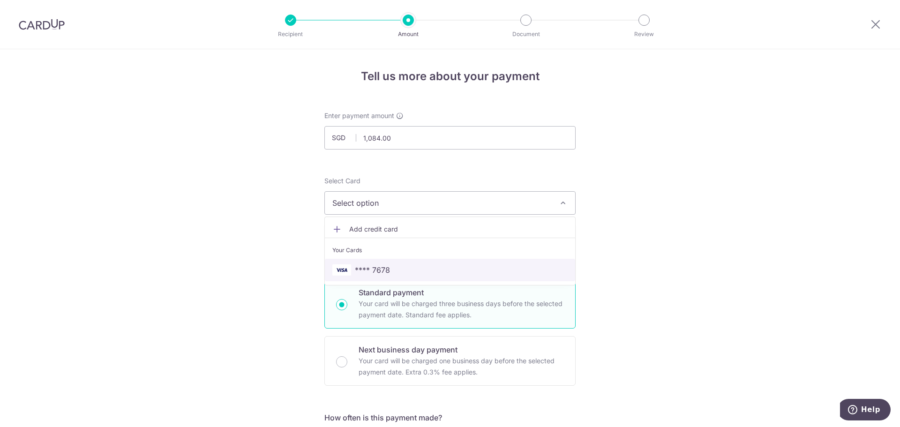
click at [358, 261] on link "**** 7678" at bounding box center [450, 270] width 250 height 22
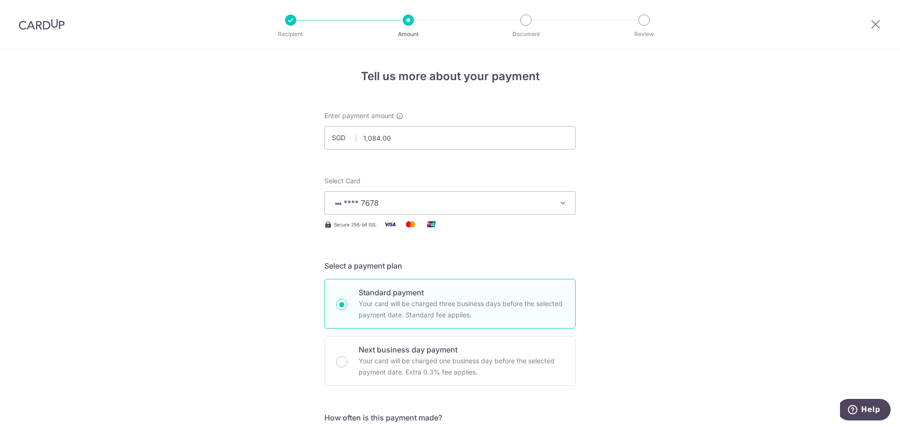
click at [368, 206] on span "**** 7678" at bounding box center [361, 202] width 35 height 9
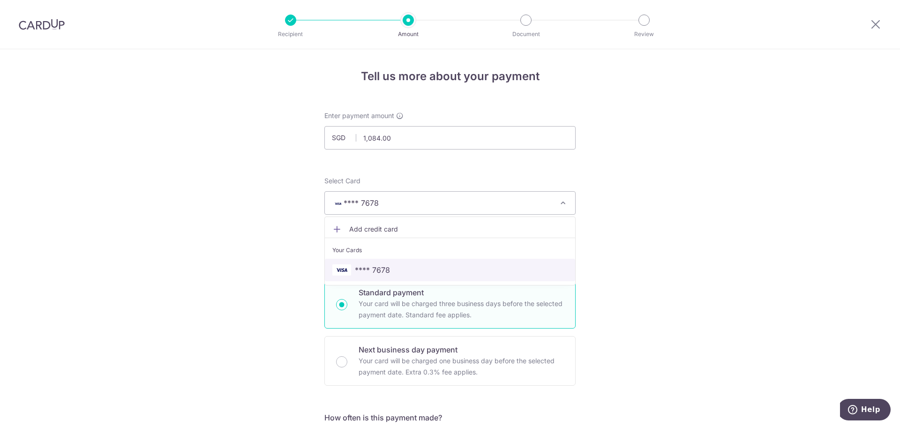
click at [367, 269] on span "**** 7678" at bounding box center [372, 269] width 35 height 11
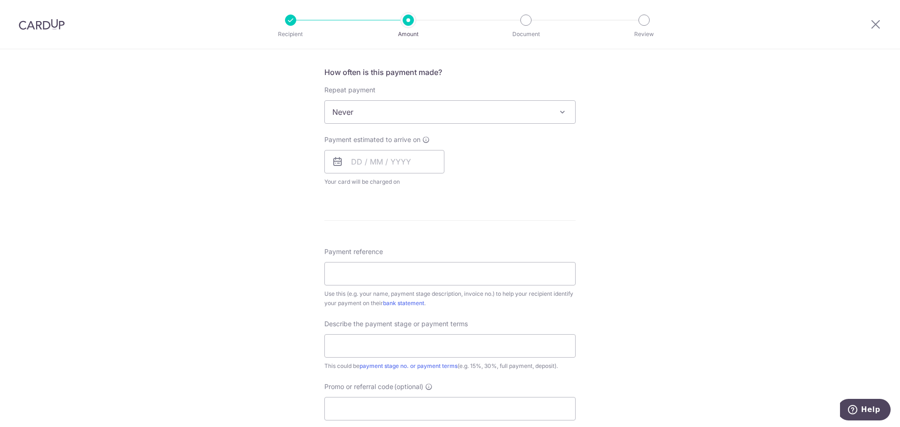
scroll to position [533, 0]
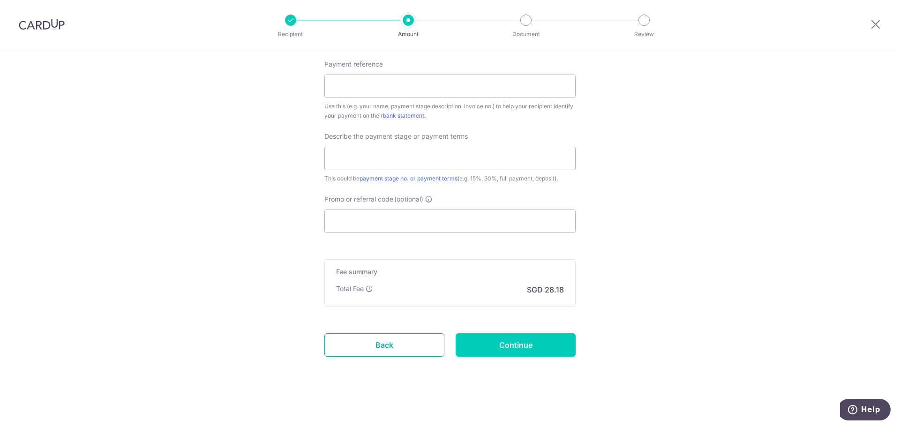
click at [382, 355] on link "Back" at bounding box center [384, 344] width 120 height 23
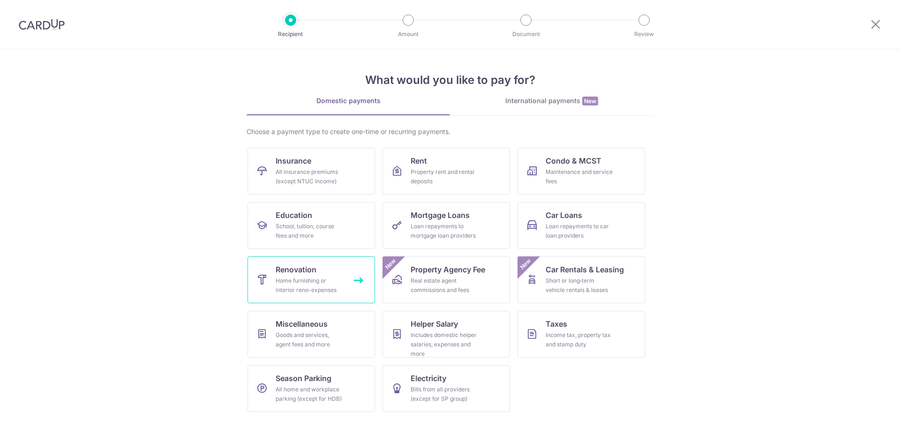
click at [303, 274] on span "Renovation" at bounding box center [296, 269] width 41 height 11
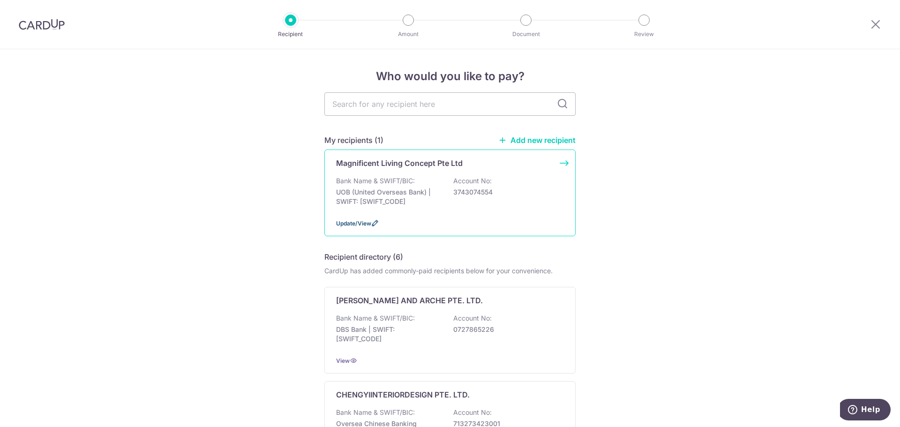
click at [367, 224] on span "Update/View" at bounding box center [353, 223] width 35 height 7
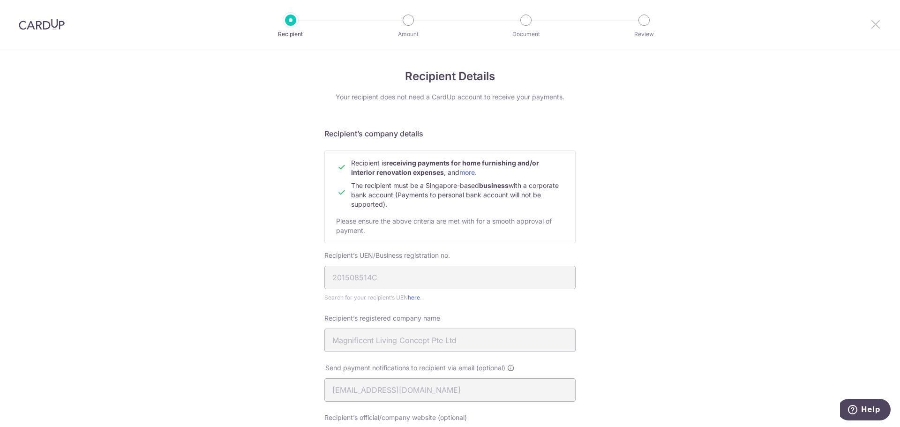
click at [873, 20] on icon at bounding box center [875, 24] width 11 height 12
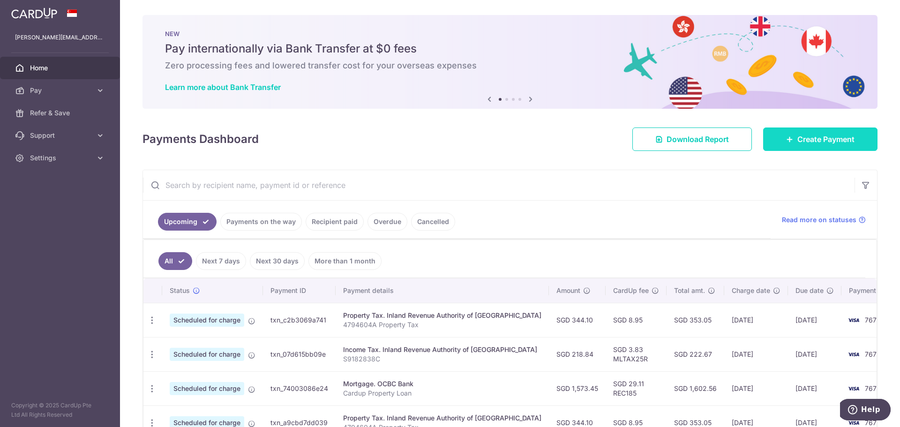
click at [846, 145] on link "Create Payment" at bounding box center [820, 138] width 114 height 23
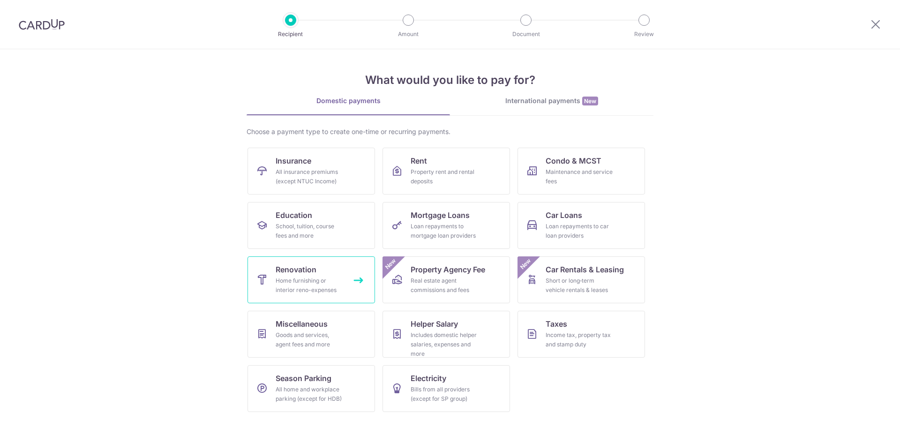
click at [295, 282] on div "Home furnishing or interior reno-expenses" at bounding box center [309, 285] width 67 height 19
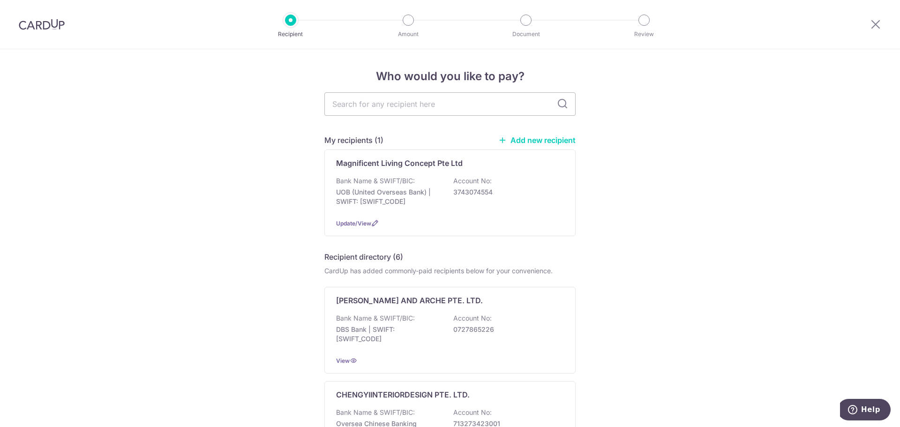
click at [390, 170] on div "Magnificent Living Concept Pte Ltd Bank Name & SWIFT/BIC: UOB (United Overseas …" at bounding box center [449, 193] width 251 height 87
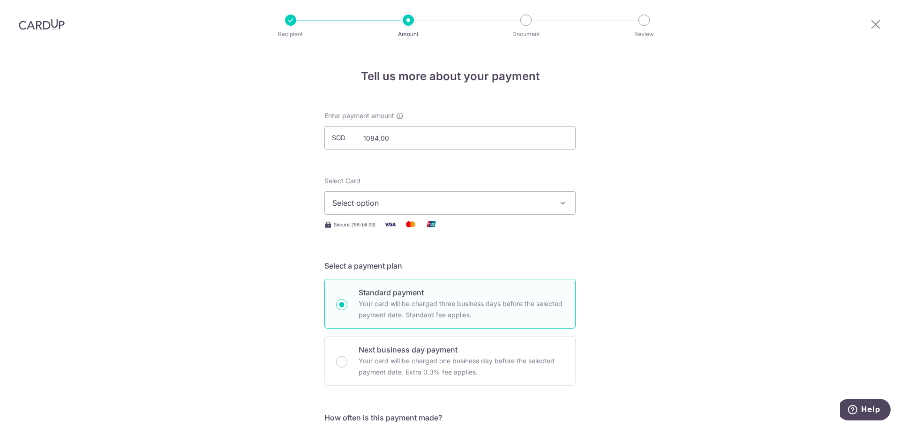
type input "1,084.00"
click at [344, 199] on span "Select option" at bounding box center [441, 202] width 218 height 11
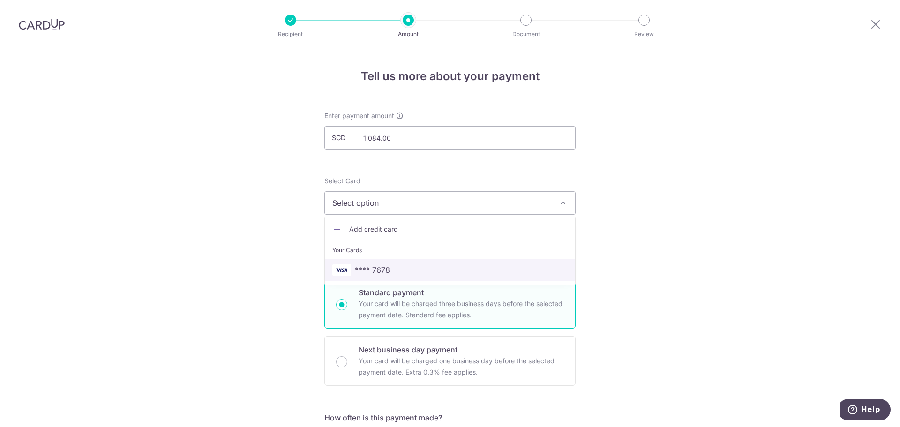
click at [348, 263] on link "**** 7678" at bounding box center [450, 270] width 250 height 22
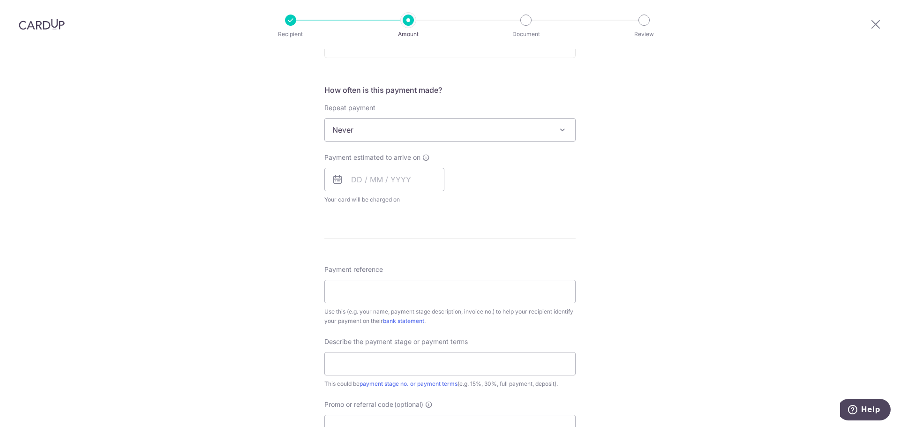
scroll to position [328, 0]
click at [333, 172] on input "text" at bounding box center [384, 178] width 120 height 23
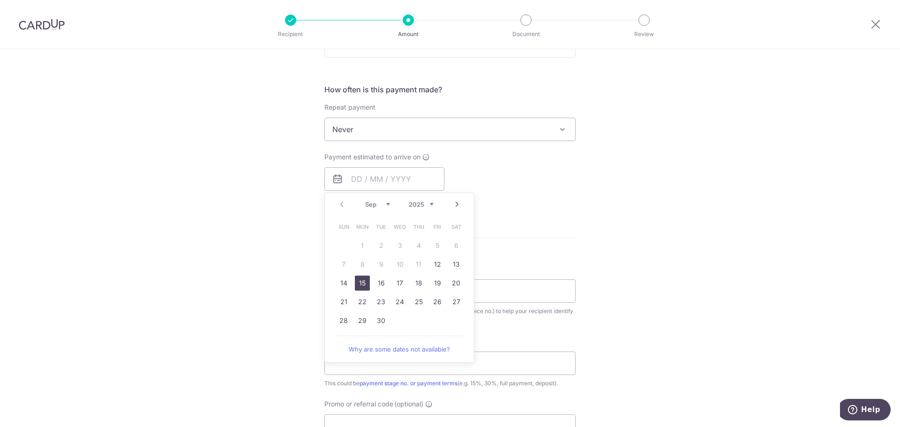
click at [355, 284] on link "15" at bounding box center [362, 283] width 15 height 15
type input "[DATE]"
click at [271, 263] on div "Tell us more about your payment Enter payment amount SGD 1,084.00 1084.00 Selec…" at bounding box center [450, 176] width 900 height 911
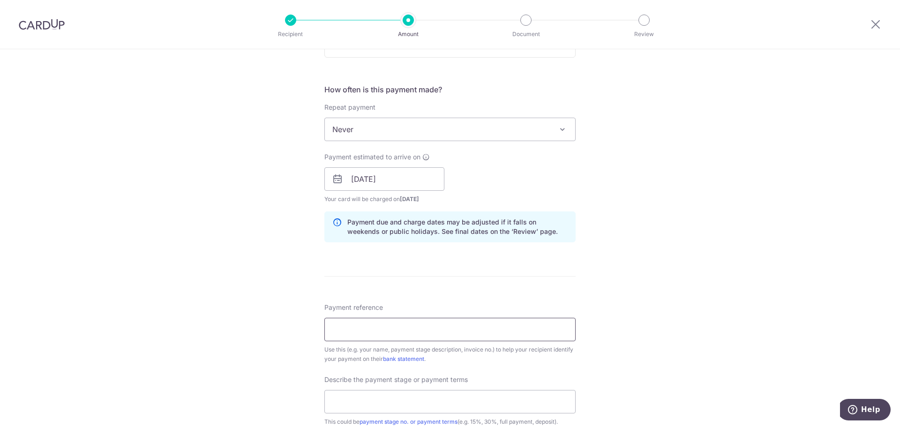
click at [381, 319] on input "Payment reference" at bounding box center [449, 329] width 251 height 23
type input "[PERSON_NAME] and [PERSON_NAME]"
click at [234, 305] on div "Tell us more about your payment Enter payment amount SGD 1,084.00 1084.00 Selec…" at bounding box center [450, 195] width 900 height 949
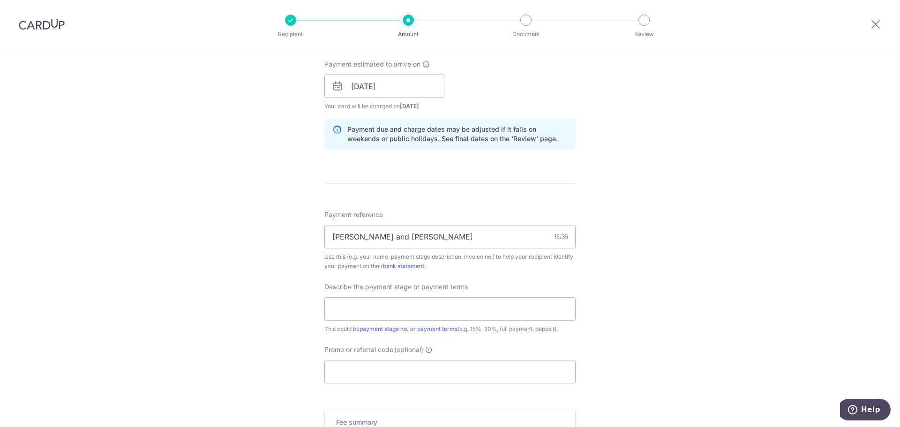
scroll to position [469, 0]
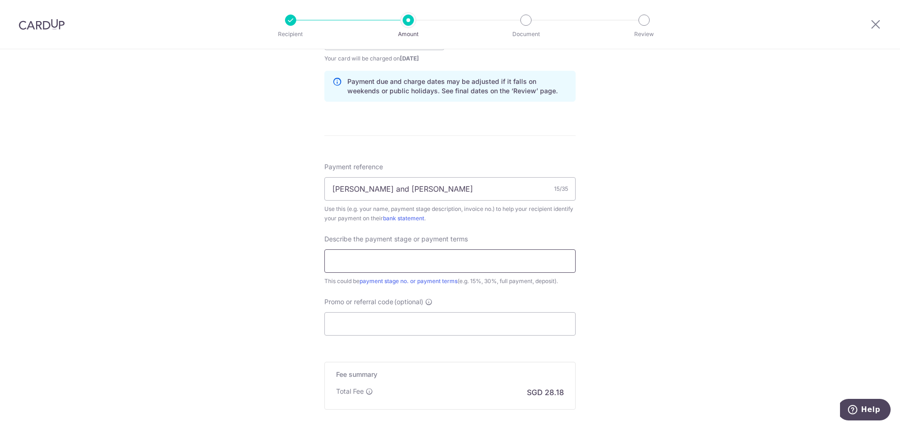
click at [377, 257] on input "text" at bounding box center [449, 260] width 251 height 23
type input "15%"
drag, startPoint x: 289, startPoint y: 311, endPoint x: 363, endPoint y: 326, distance: 75.5
click at [296, 315] on div "Tell us more about your payment Enter payment amount SGD 1,084.00 1084.00 Selec…" at bounding box center [450, 54] width 900 height 949
click at [370, 324] on input "Promo or referral code (optional)" at bounding box center [449, 323] width 251 height 23
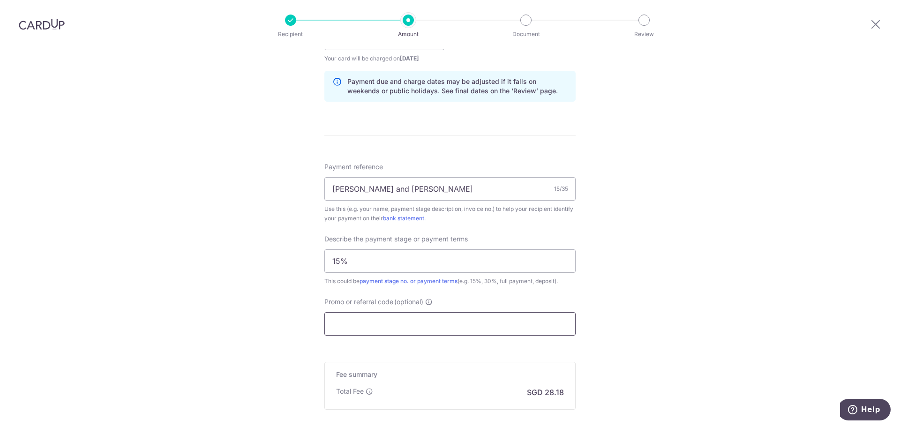
click at [369, 325] on input "Promo or referral code (optional)" at bounding box center [449, 323] width 251 height 23
paste input "RENO25ONE"
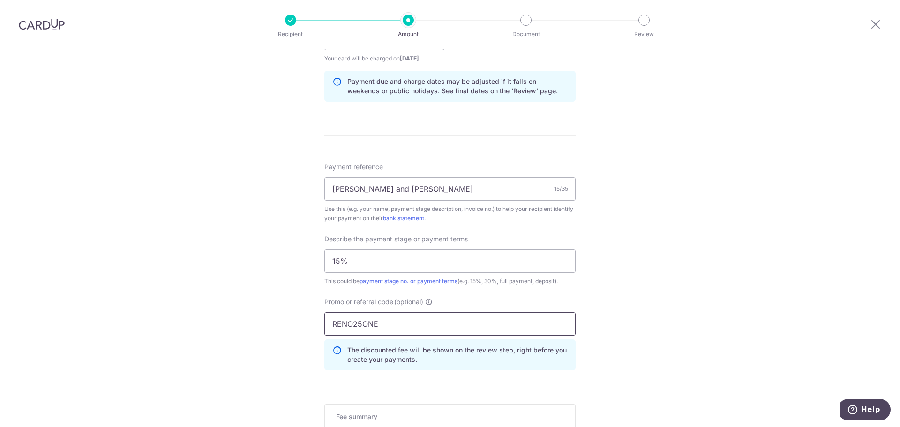
type input "RENO25ONE"
click at [258, 332] on div "Tell us more about your payment Enter payment amount SGD 1,084.00 1084.00 Selec…" at bounding box center [450, 75] width 900 height 991
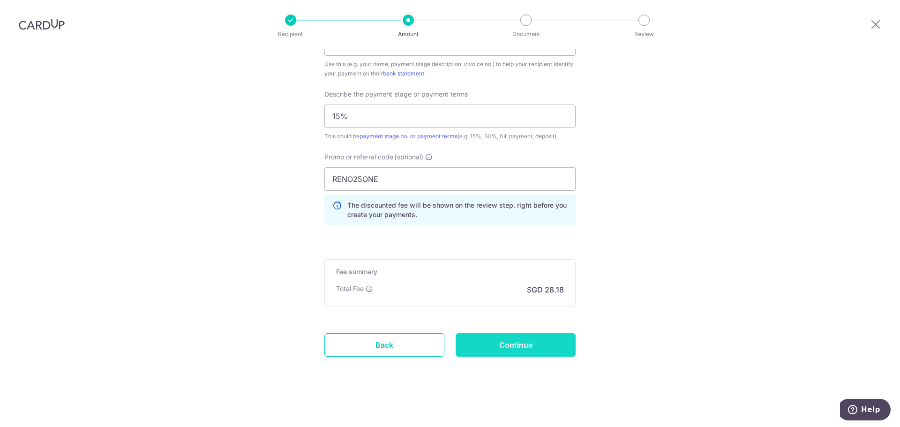
click at [518, 346] on input "Continue" at bounding box center [516, 344] width 120 height 23
type input "Create Schedule"
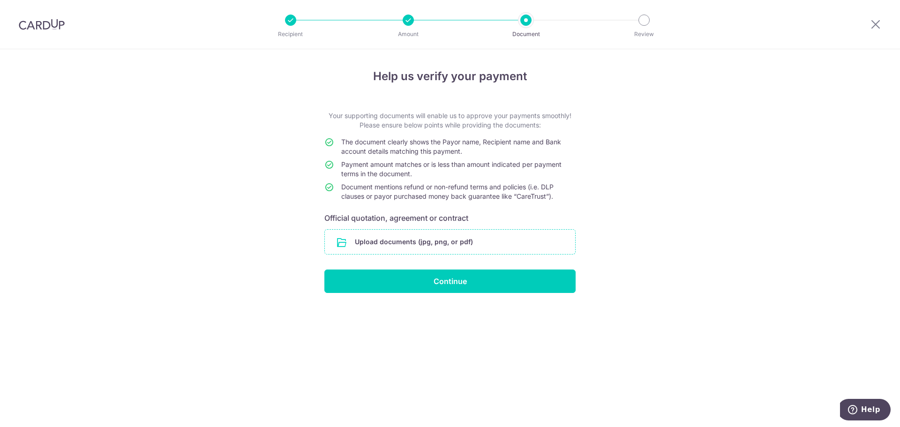
click at [430, 246] on input "file" at bounding box center [450, 242] width 250 height 24
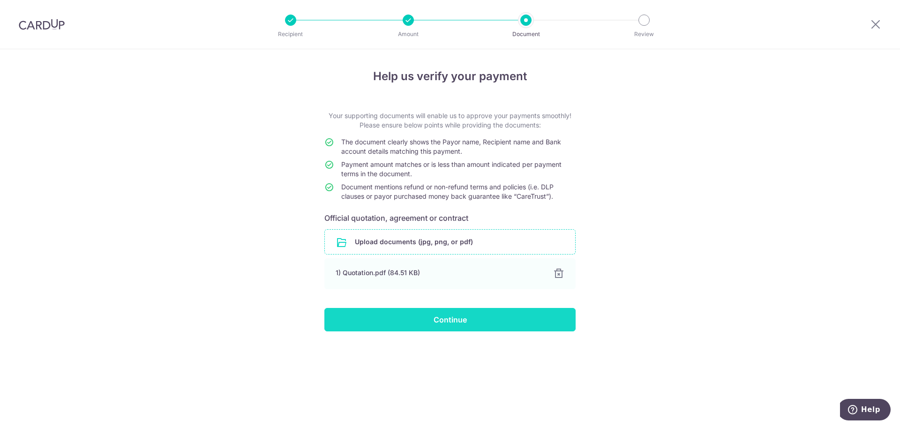
click at [376, 322] on input "Continue" at bounding box center [449, 319] width 251 height 23
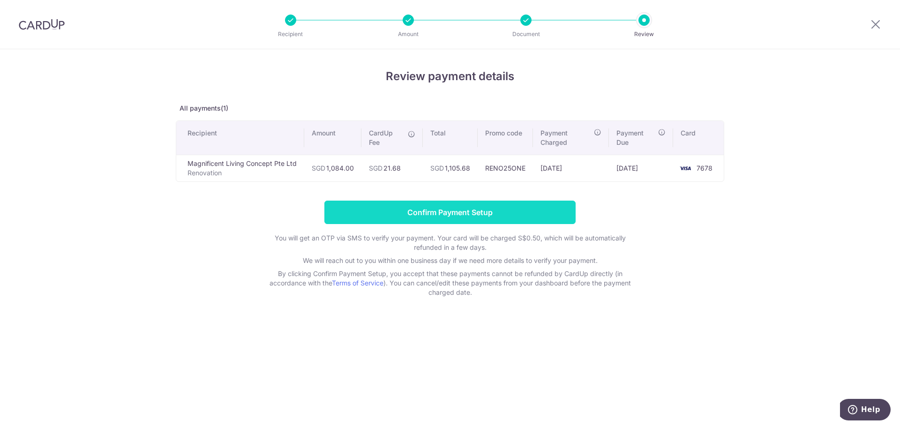
click at [532, 206] on input "Confirm Payment Setup" at bounding box center [449, 212] width 251 height 23
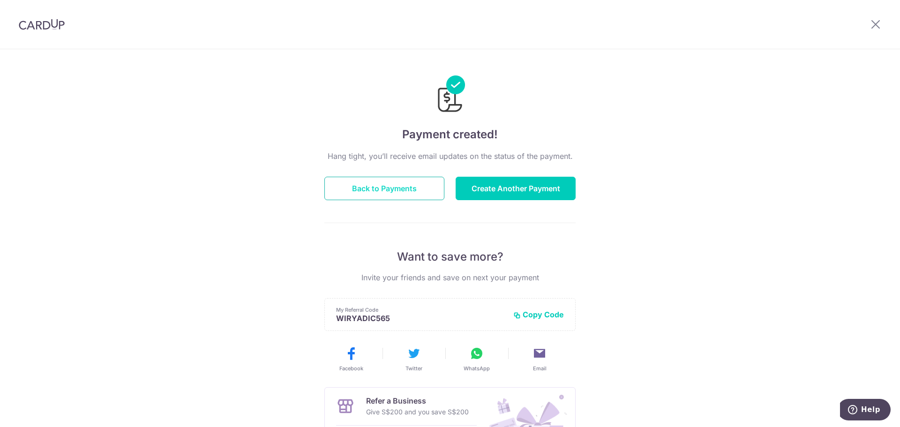
click at [412, 189] on button "Back to Payments" at bounding box center [384, 188] width 120 height 23
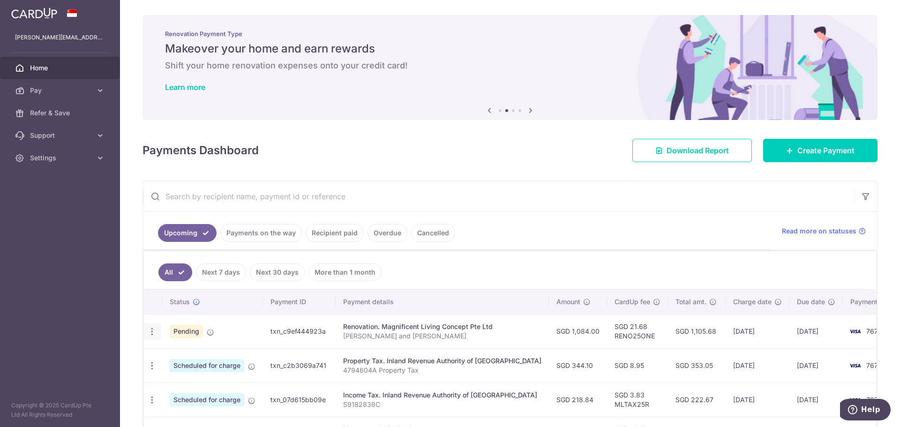
click at [157, 331] on div "Update payment Cancel payment" at bounding box center [151, 331] width 17 height 17
click at [152, 333] on icon "button" at bounding box center [152, 332] width 10 height 10
click at [470, 285] on ul "All Next 7 days Next 30 days More than 1 month" at bounding box center [504, 270] width 722 height 38
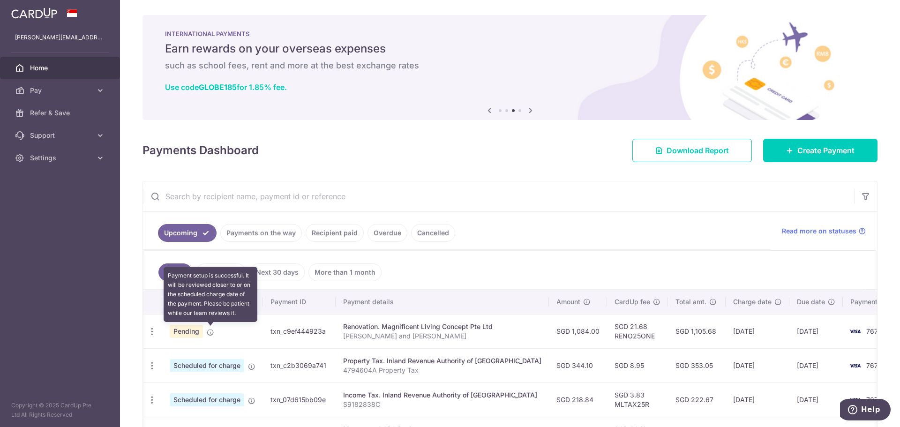
click at [208, 331] on icon at bounding box center [210, 332] width 7 height 7
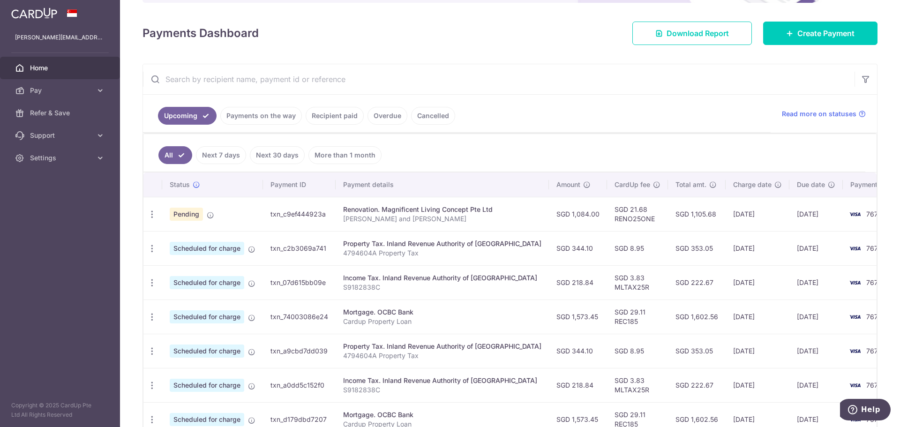
scroll to position [141, 0]
